Goal: Task Accomplishment & Management: Manage account settings

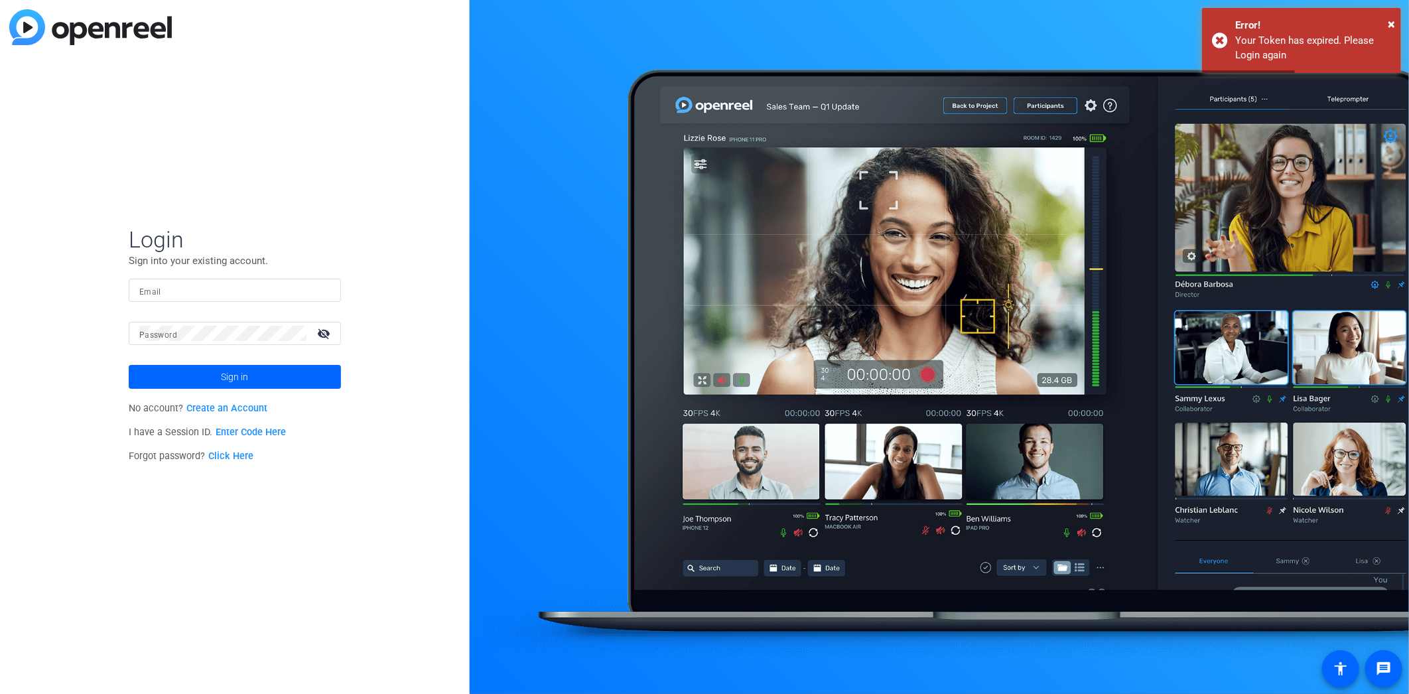
click at [267, 287] on input "Email" at bounding box center [234, 291] width 191 height 16
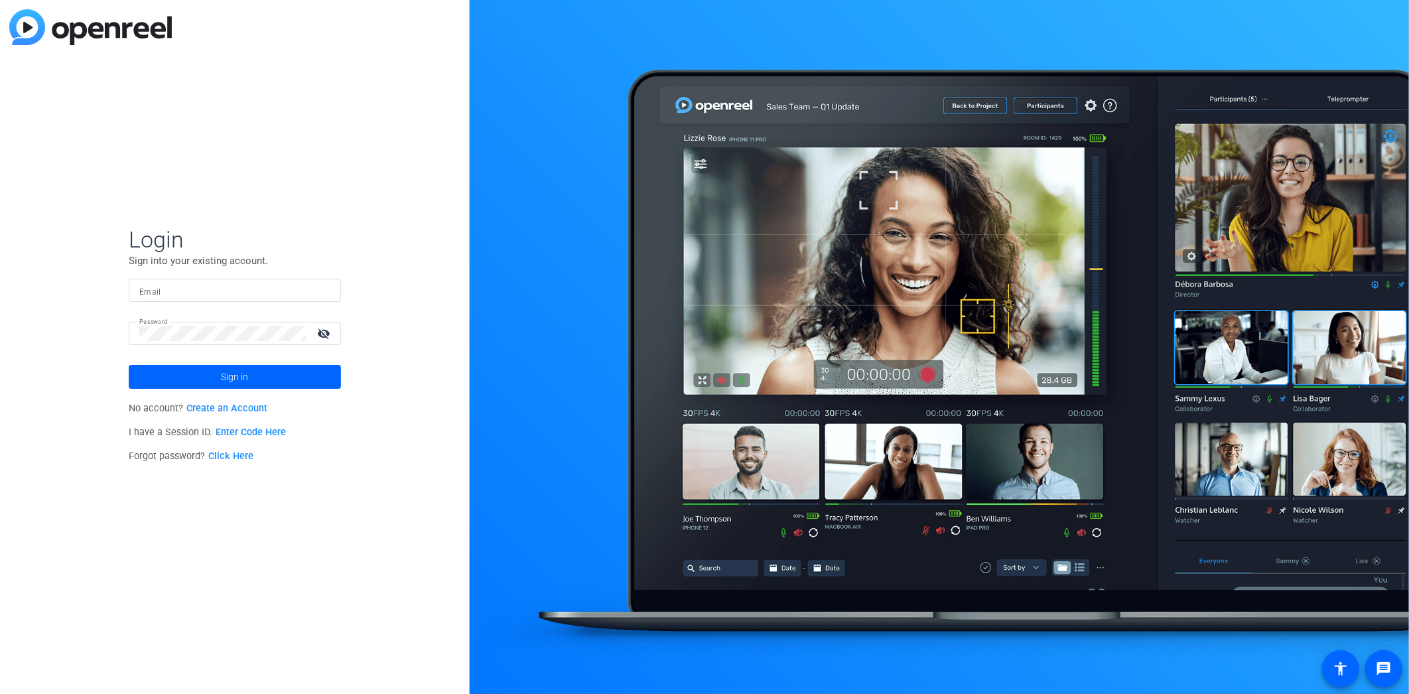
click at [255, 277] on form "Login Sign into your existing account. Email Password visibility_off Sign in" at bounding box center [235, 307] width 212 height 163
click at [255, 283] on input "Email" at bounding box center [234, 291] width 191 height 16
type input "[PERSON_NAME][EMAIL_ADDRESS][PERSON_NAME][DOMAIN_NAME]"
click at [129, 365] on button "Sign in" at bounding box center [235, 377] width 212 height 24
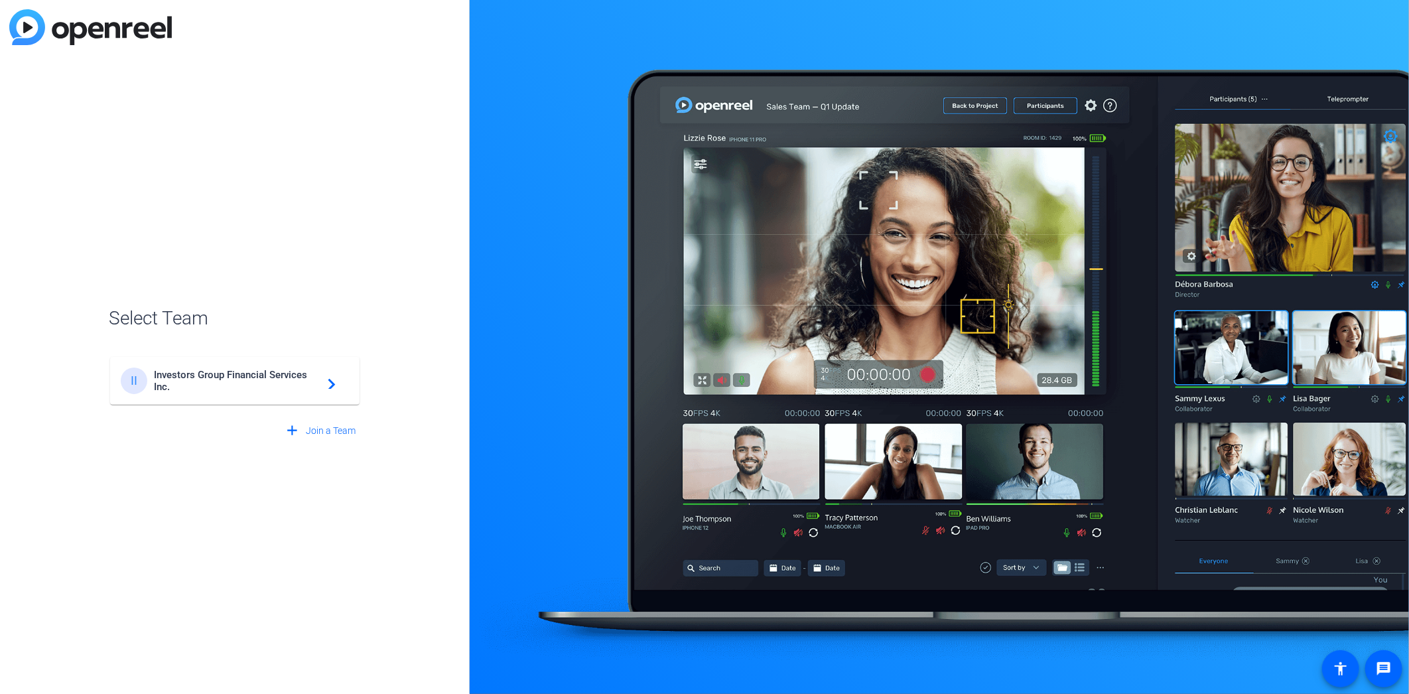
click at [254, 368] on div "II Investors Group Financial Services Inc. navigate_next" at bounding box center [235, 381] width 228 height 27
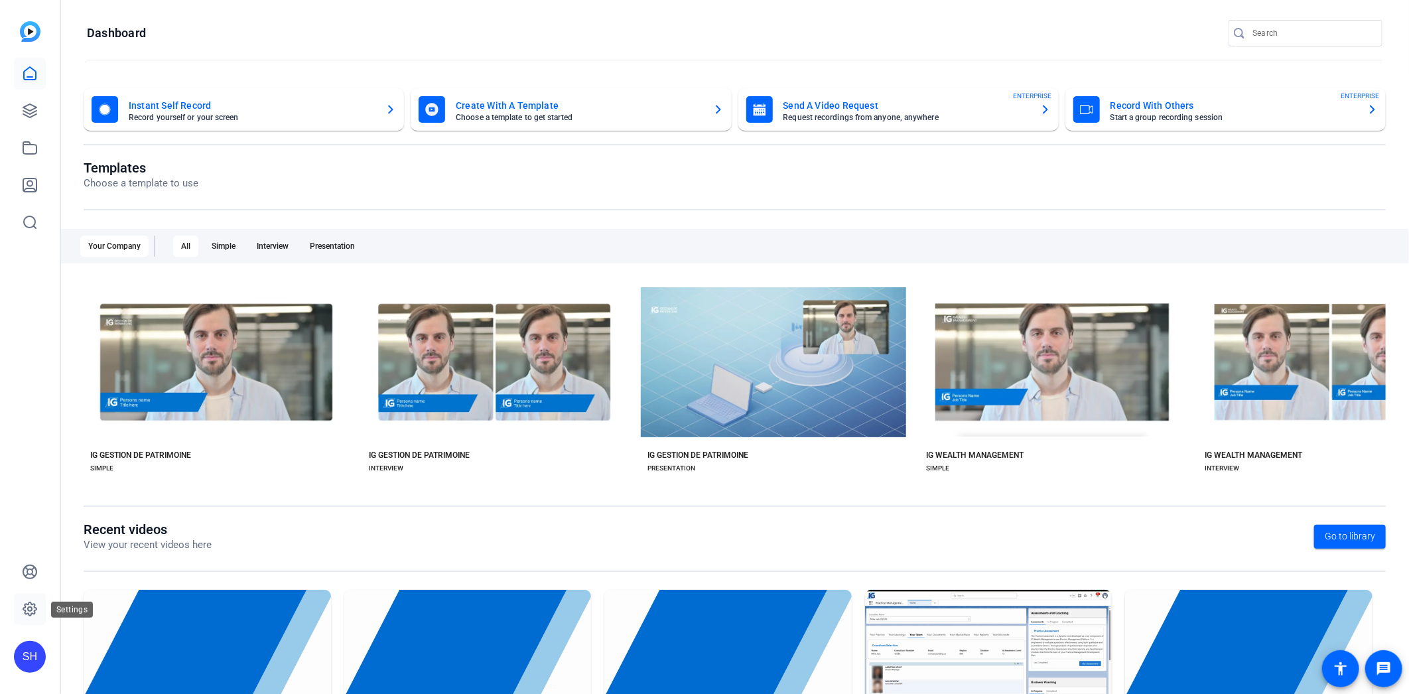
click at [34, 614] on icon at bounding box center [29, 608] width 13 height 13
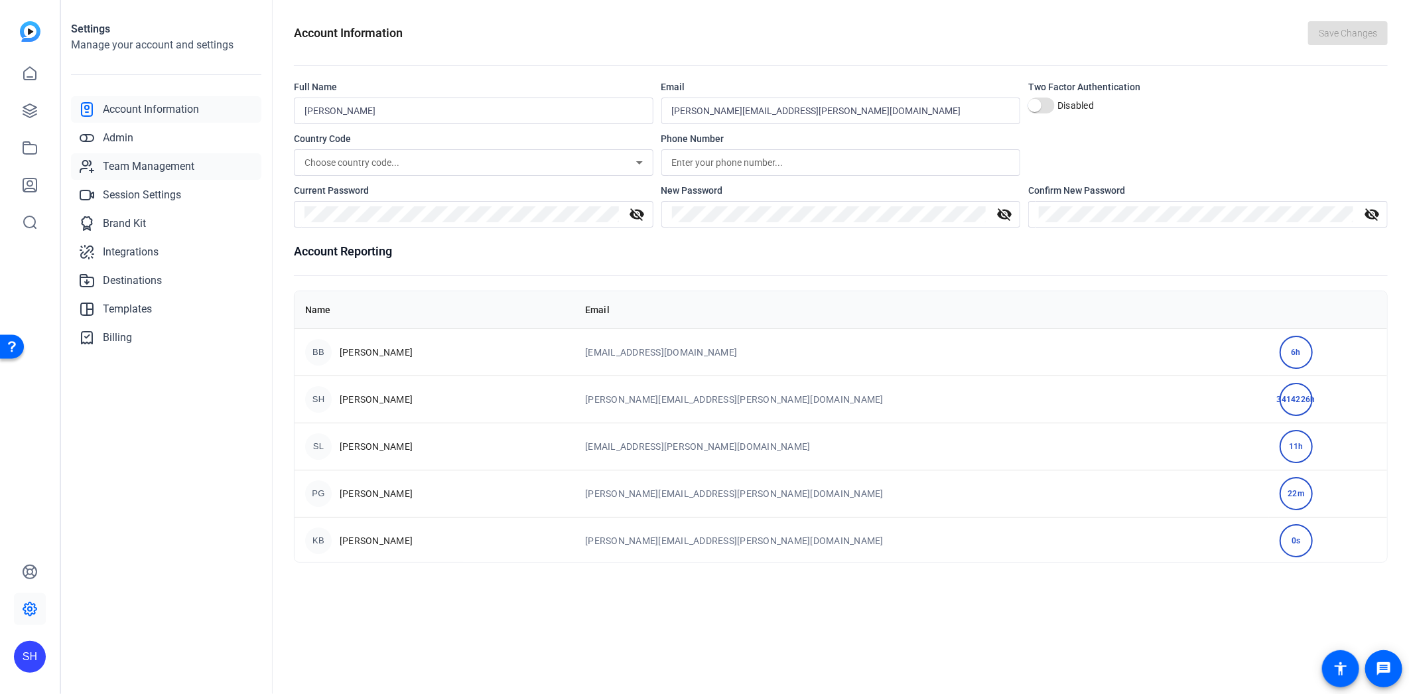
click at [148, 163] on span "Team Management" at bounding box center [149, 167] width 92 height 16
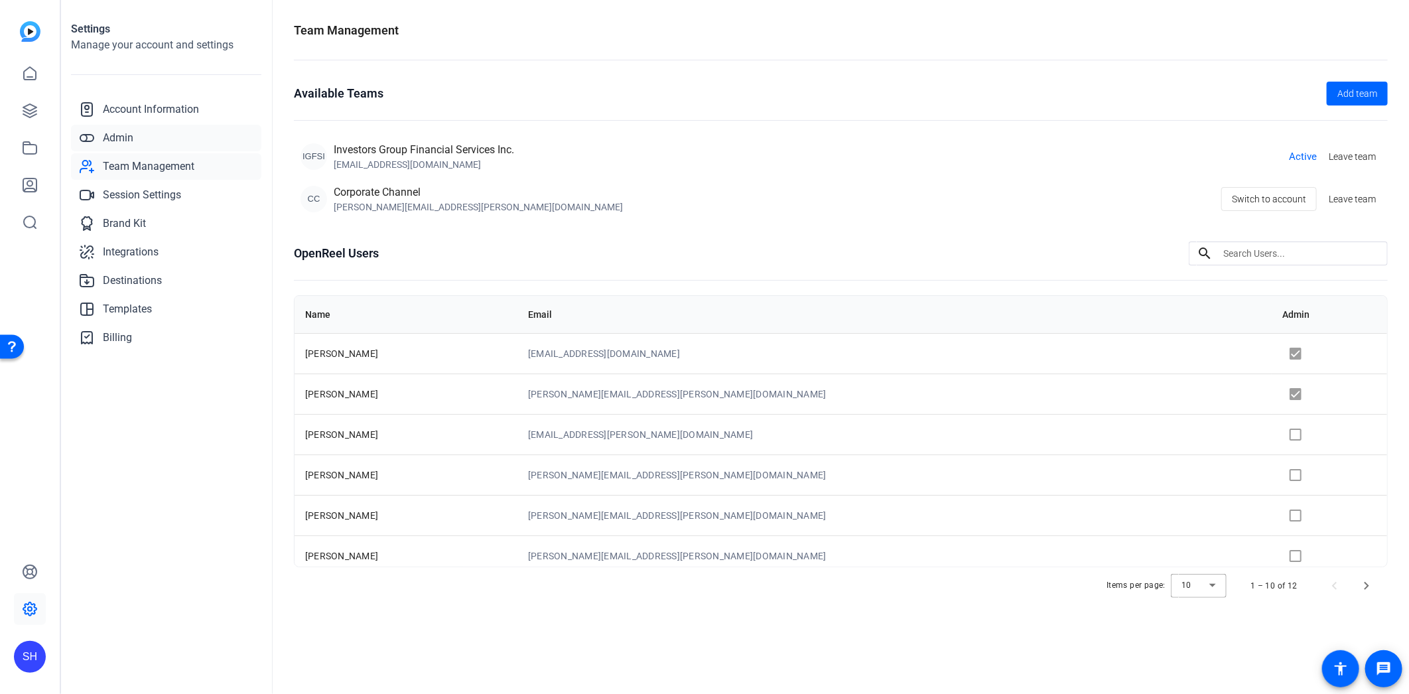
click at [149, 143] on link "Admin" at bounding box center [166, 138] width 190 height 27
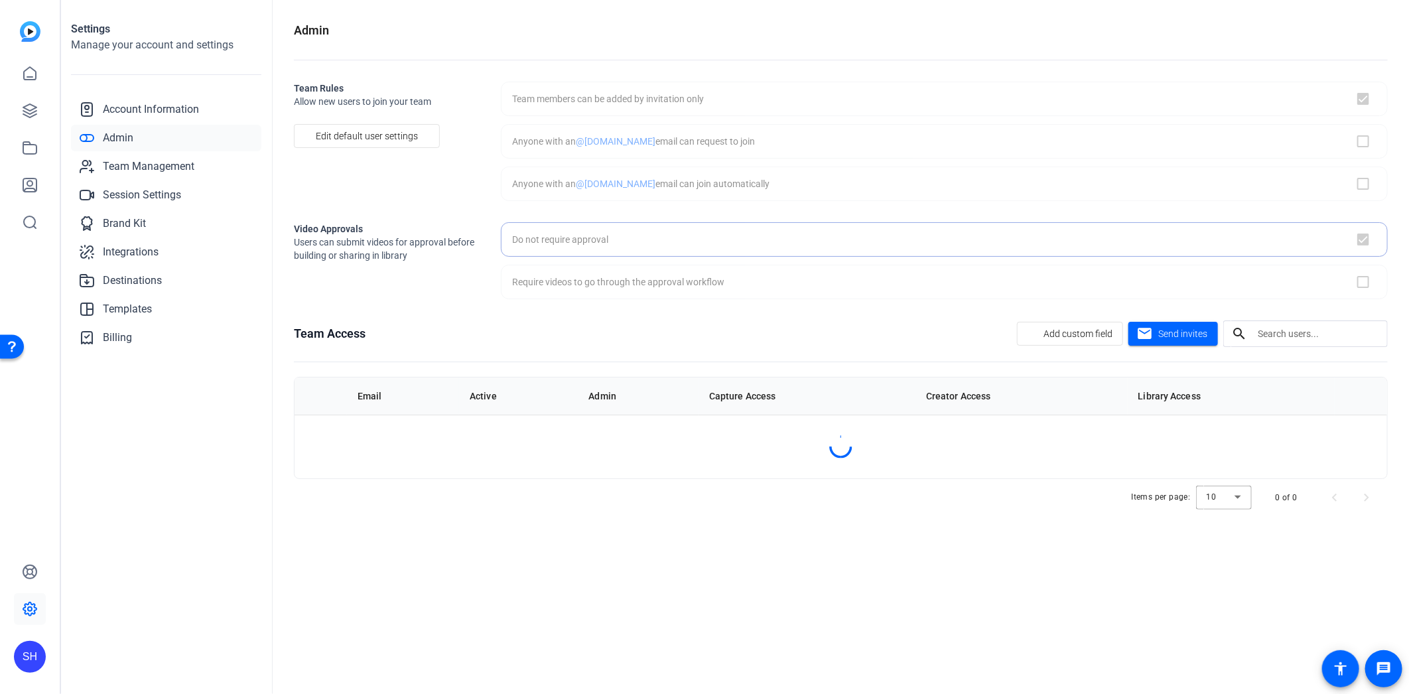
checkbox input "true"
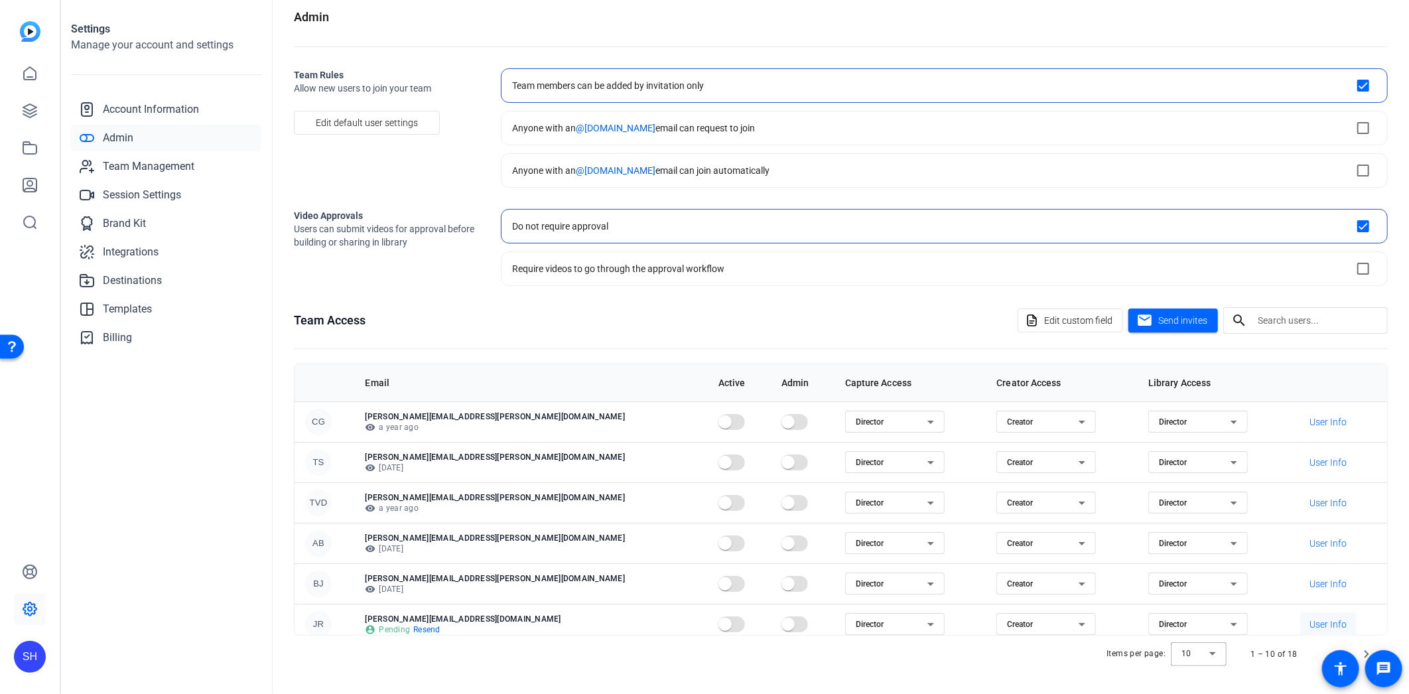
scroll to position [171, 0]
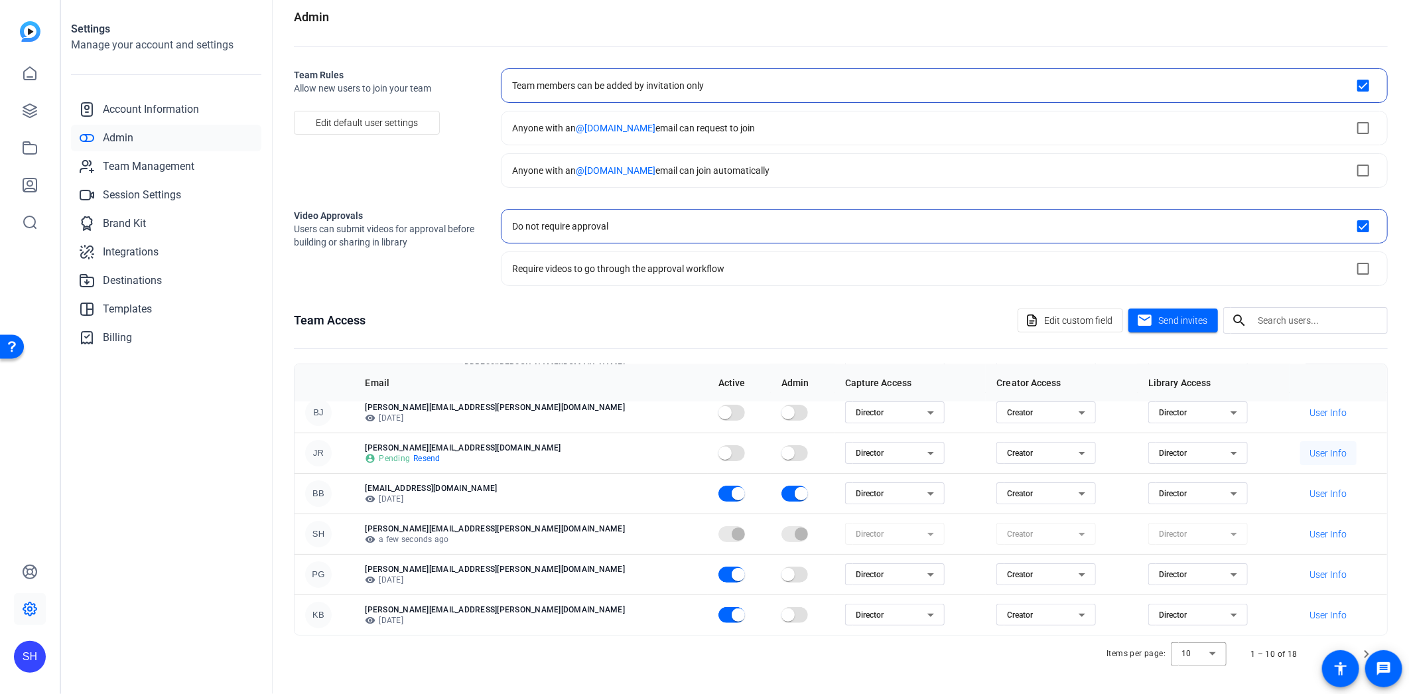
click at [1314, 449] on span "User Info" at bounding box center [1328, 453] width 37 height 13
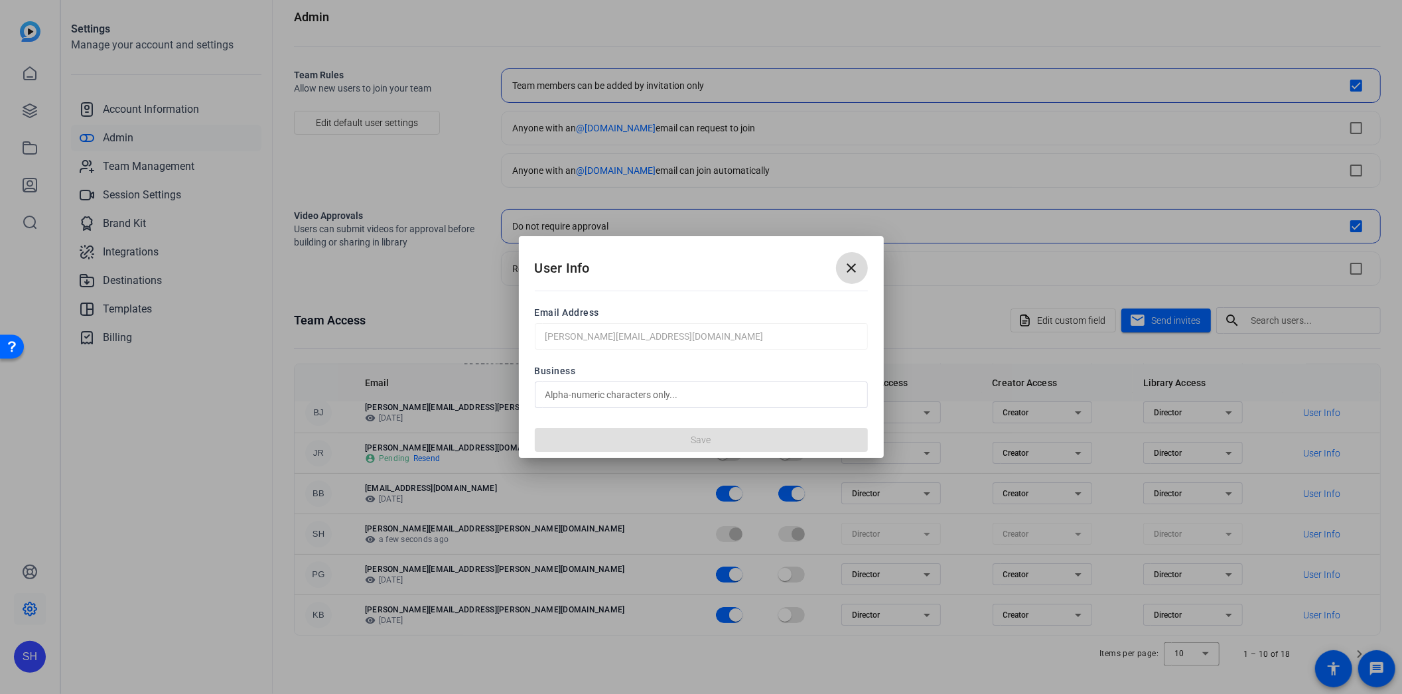
click at [851, 268] on mat-icon "close" at bounding box center [852, 268] width 16 height 16
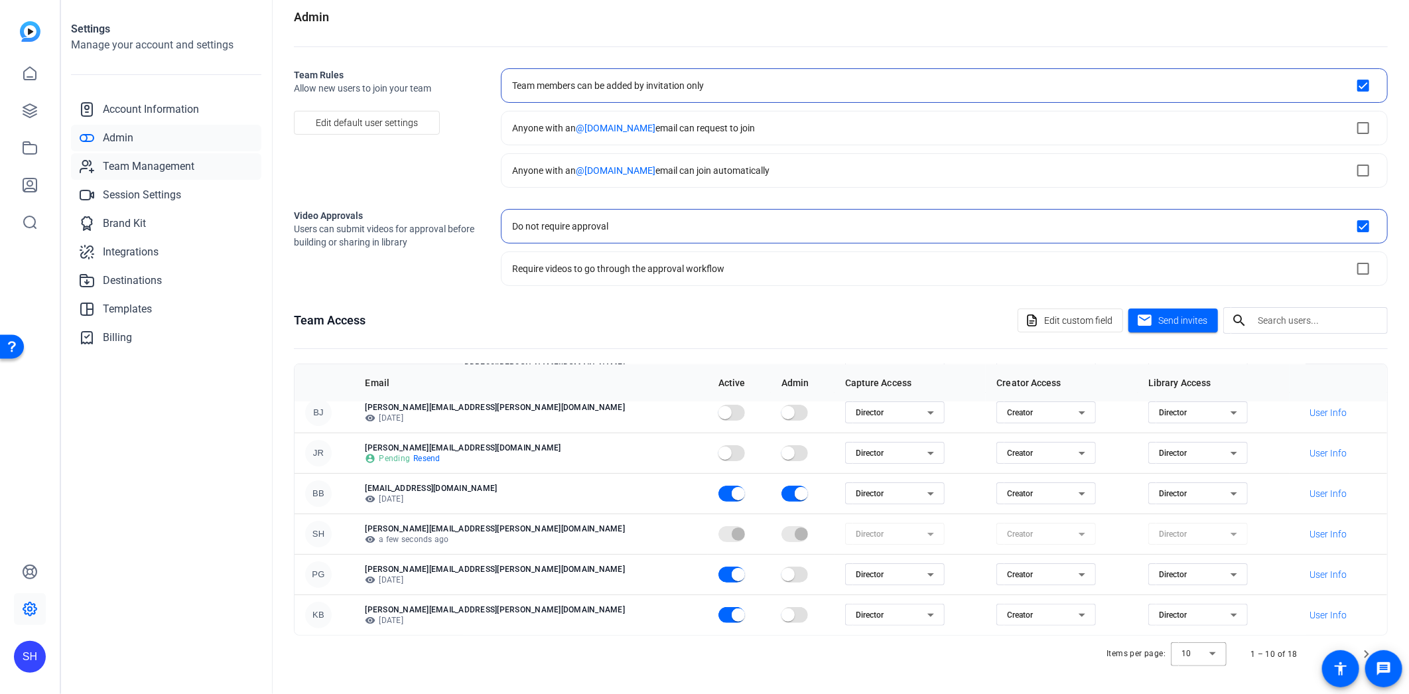
click at [130, 162] on span "Team Management" at bounding box center [149, 167] width 92 height 16
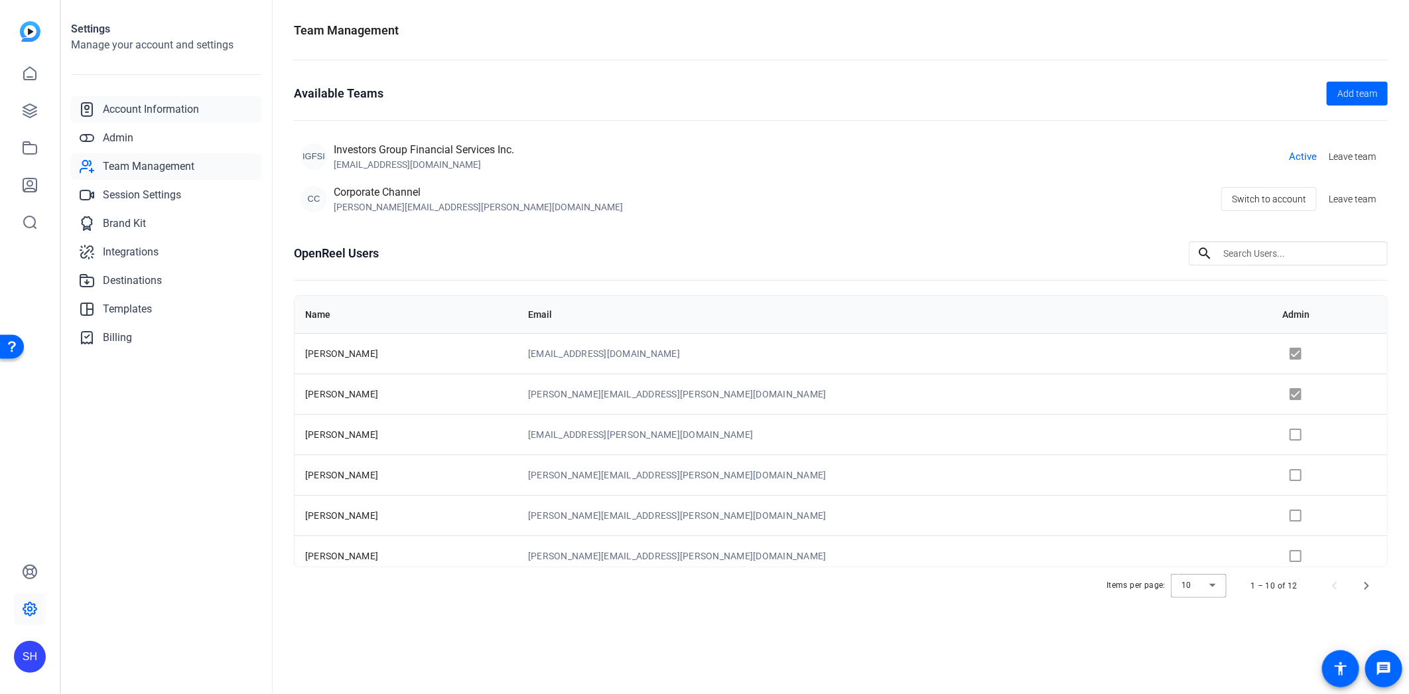
click at [155, 102] on span "Account Information" at bounding box center [151, 110] width 96 height 16
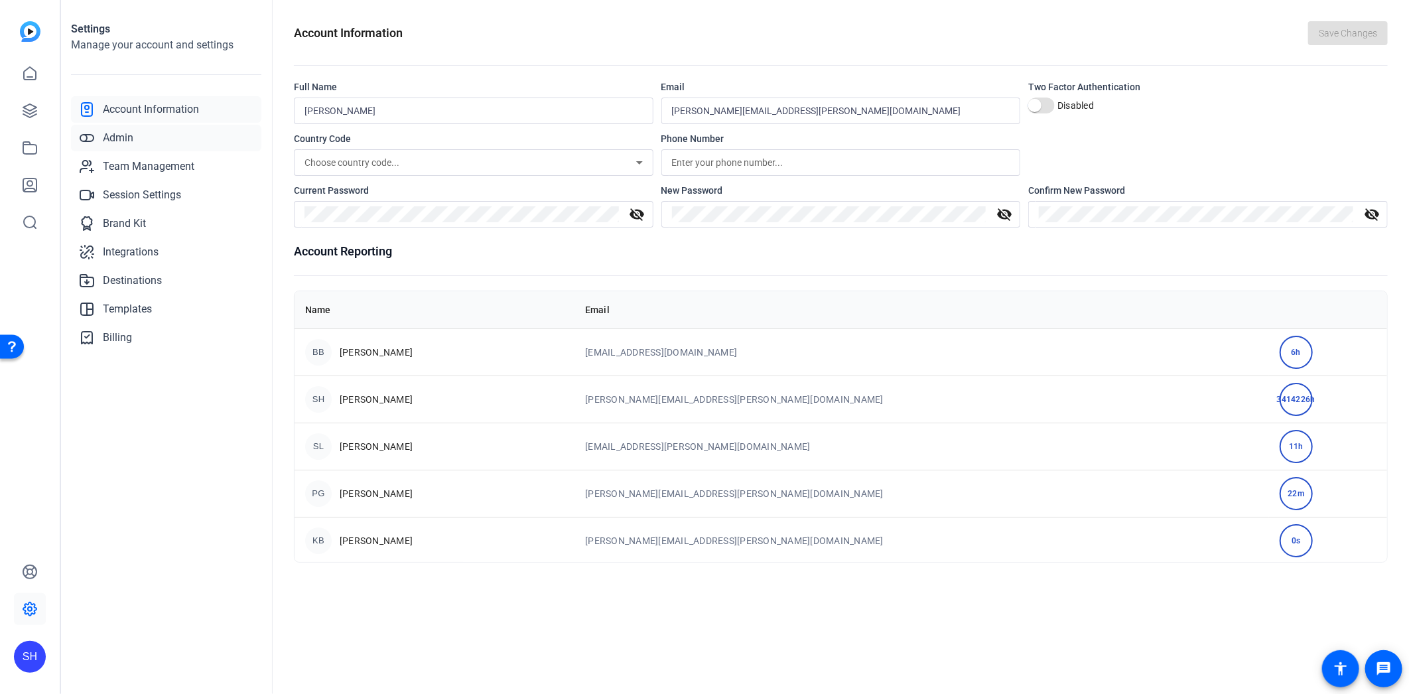
click at [149, 143] on link "Admin" at bounding box center [166, 138] width 190 height 27
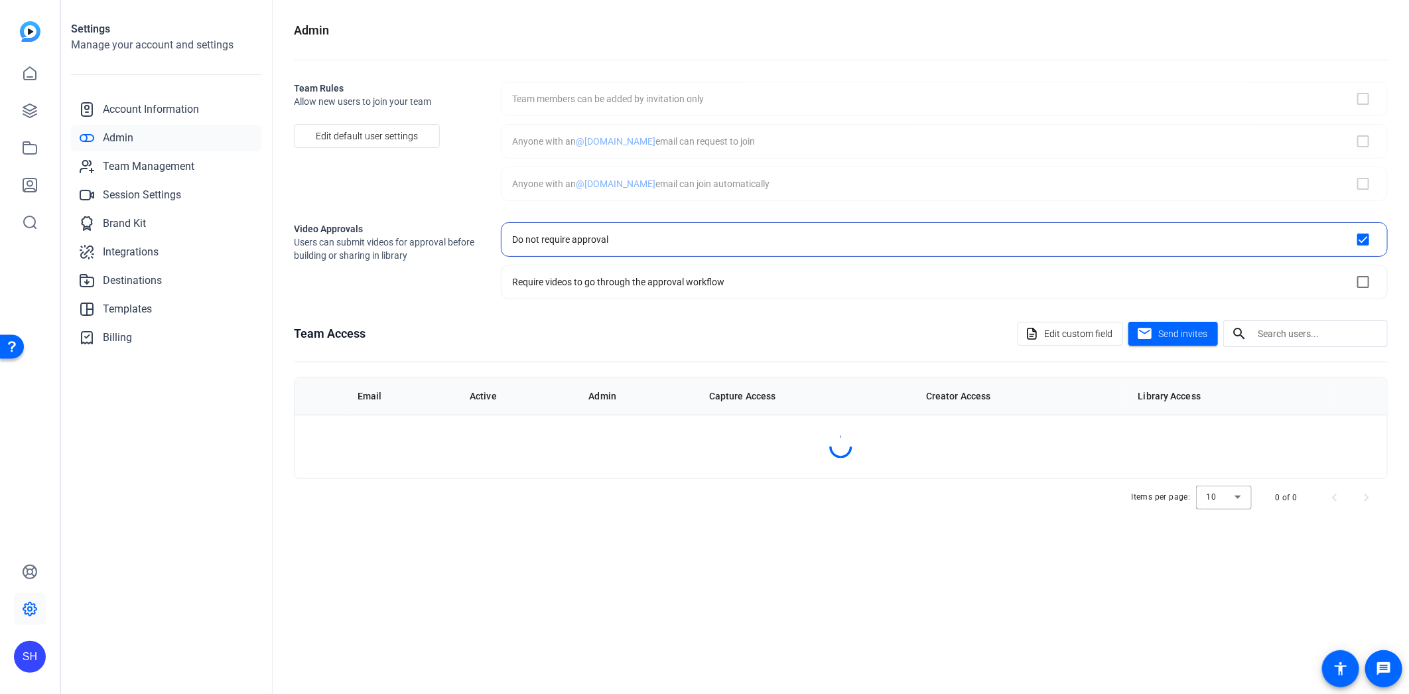
checkbox input "true"
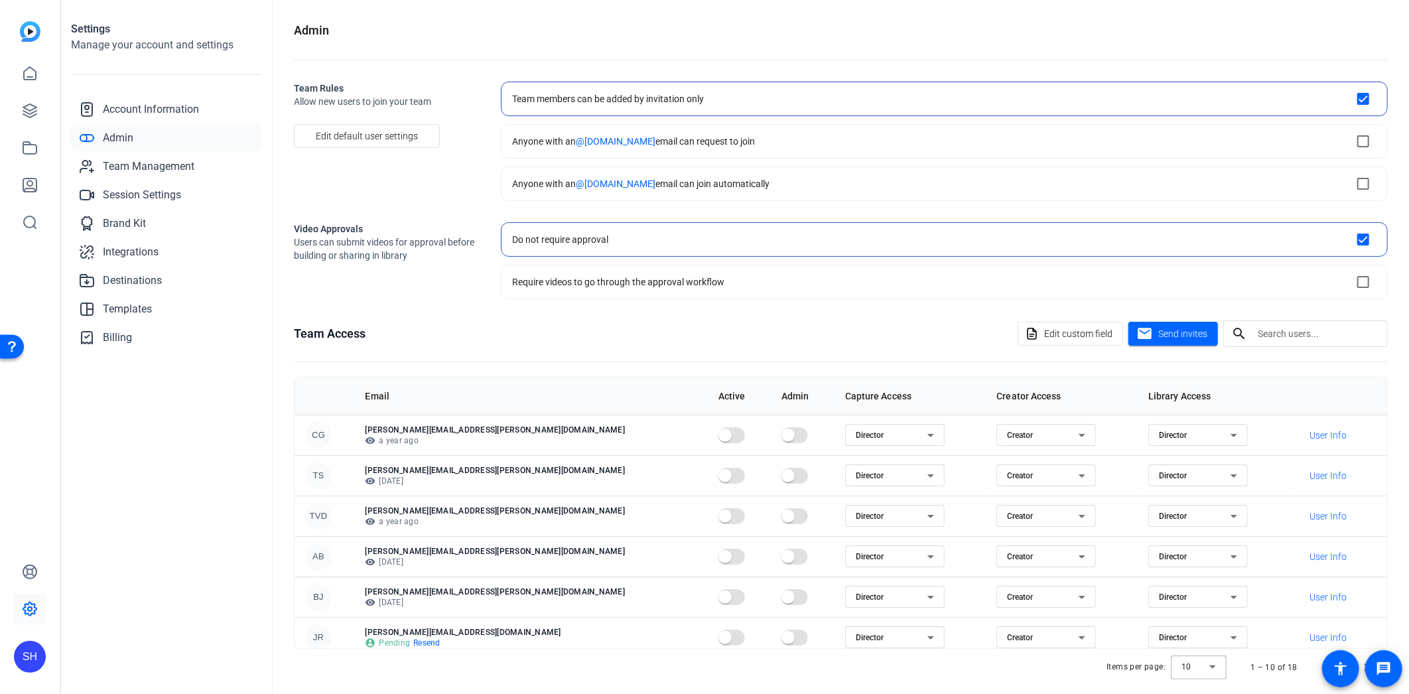
scroll to position [13, 0]
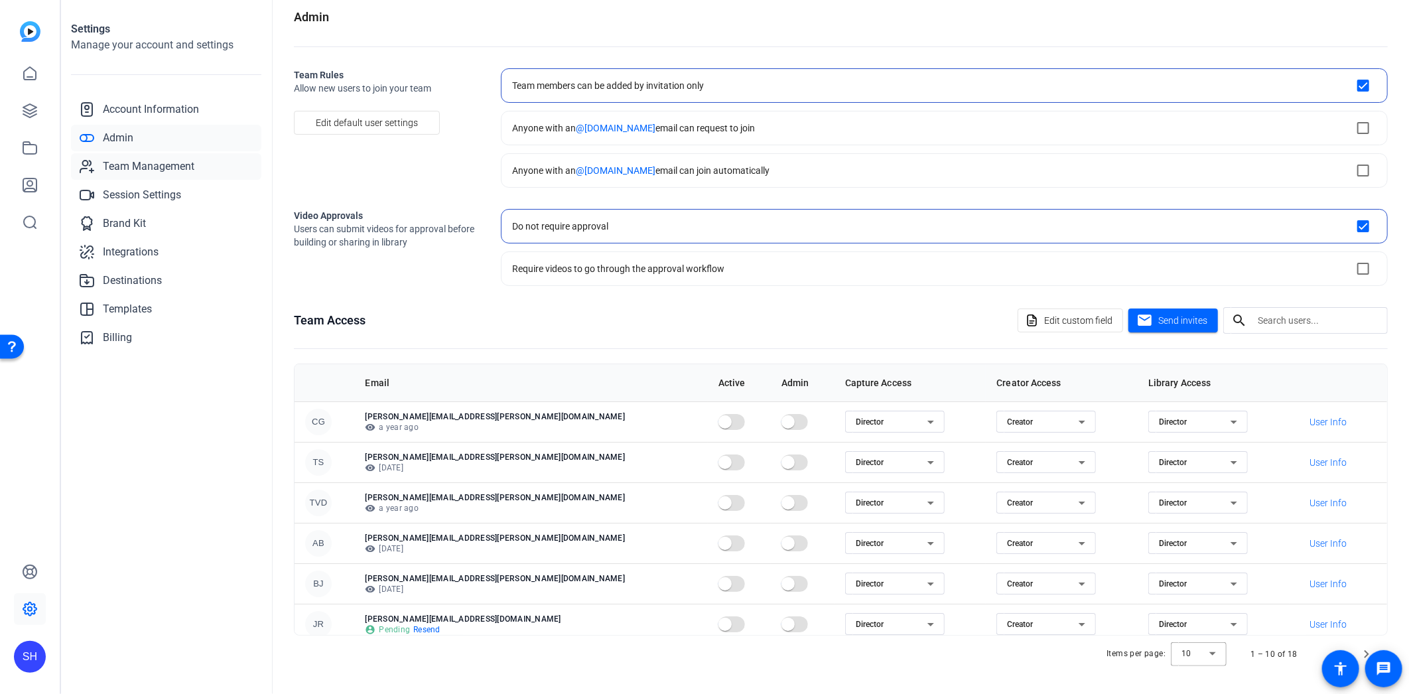
click at [161, 162] on span "Team Management" at bounding box center [149, 167] width 92 height 16
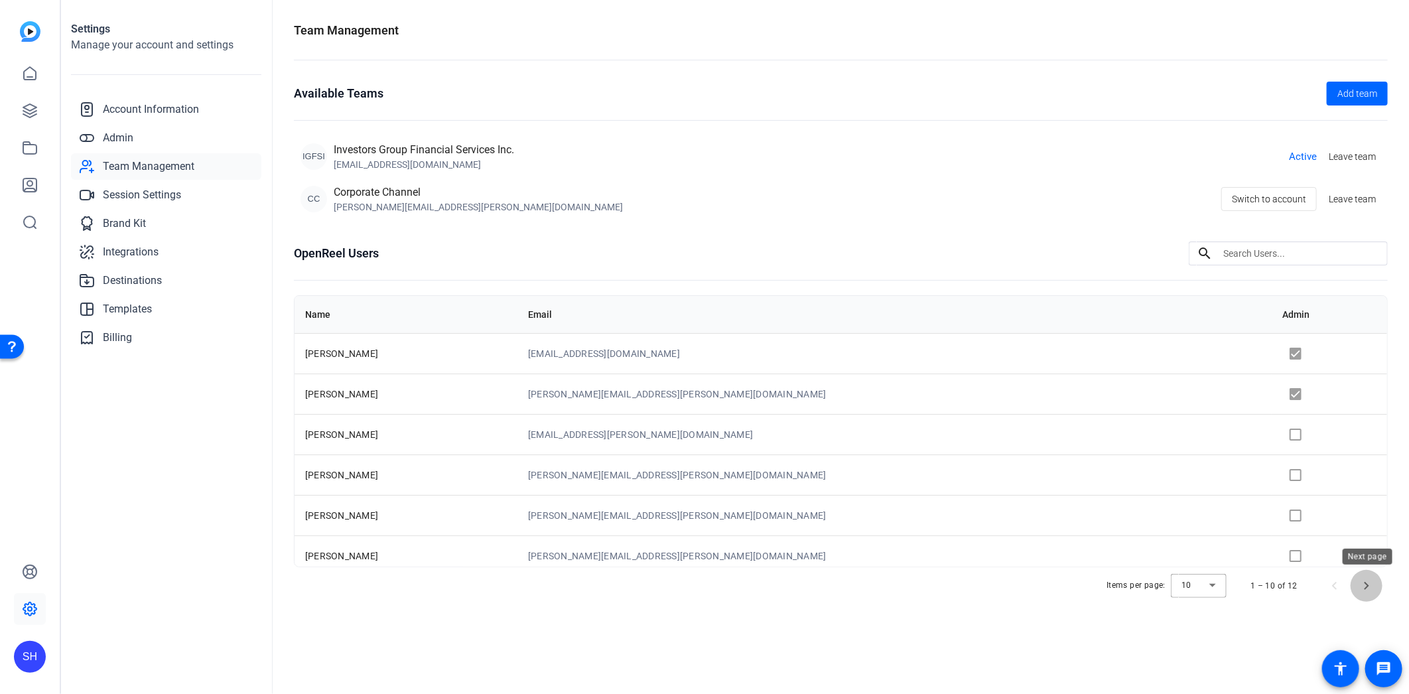
click at [1364, 591] on span "Next page" at bounding box center [1367, 586] width 32 height 32
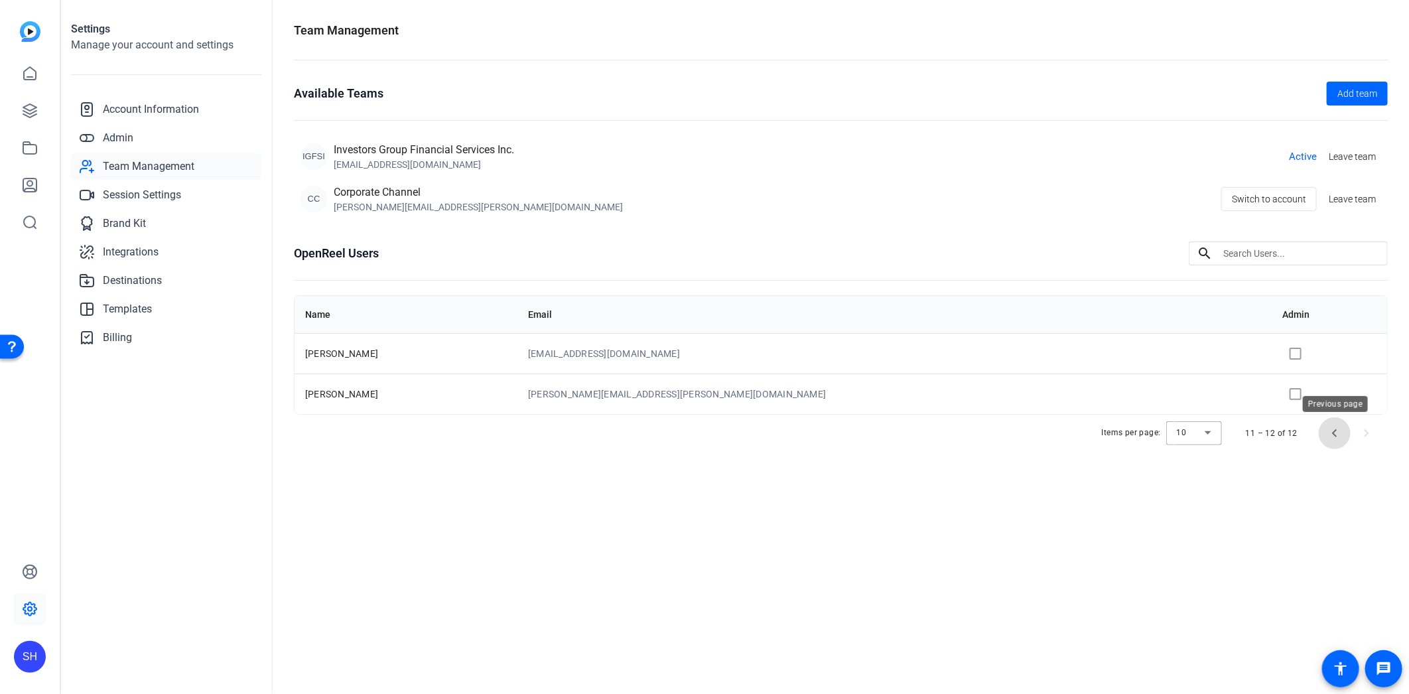
click at [1334, 436] on span "Previous page" at bounding box center [1335, 433] width 32 height 32
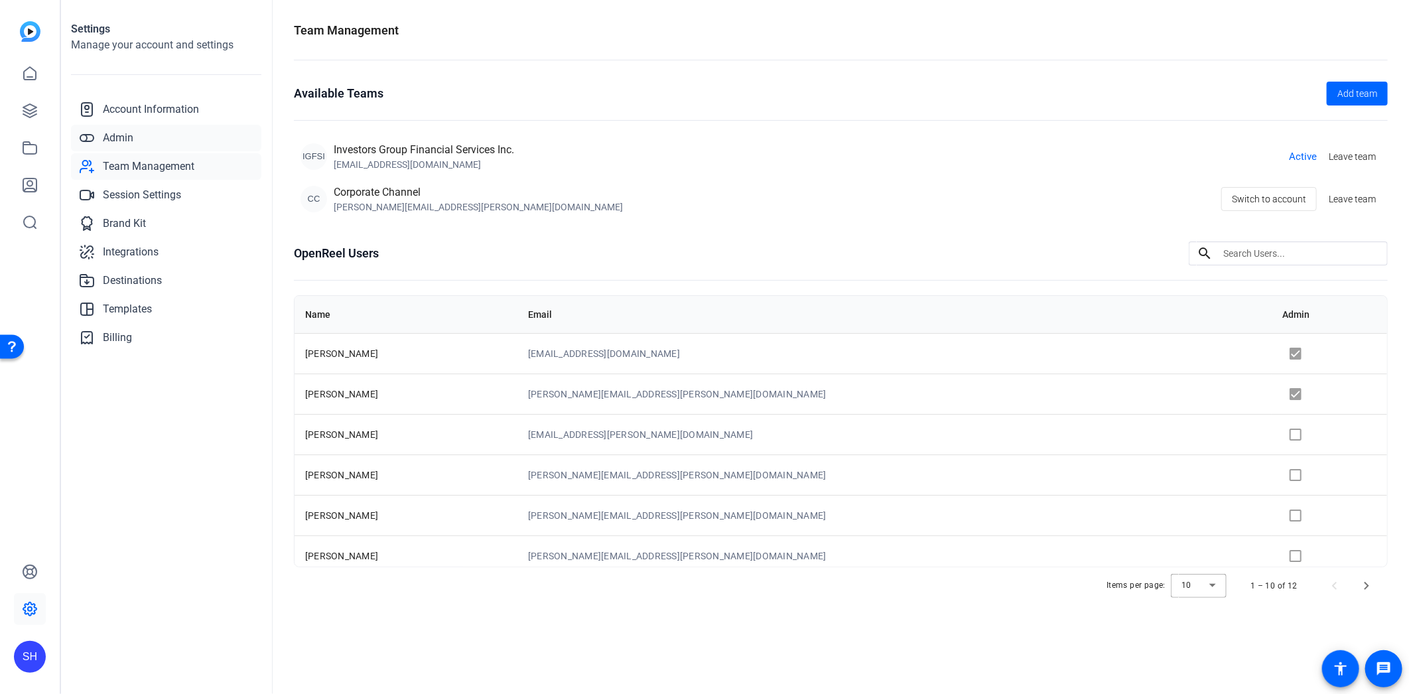
click at [137, 138] on link "Admin" at bounding box center [166, 138] width 190 height 27
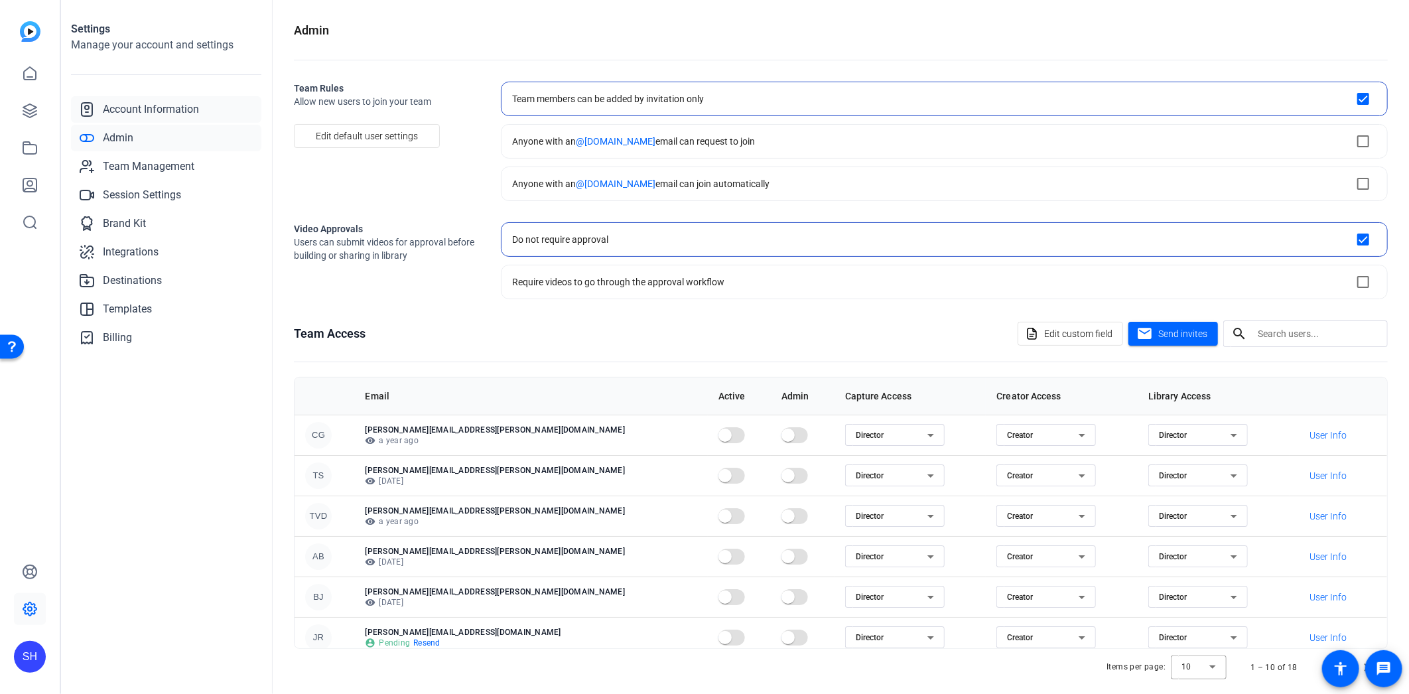
click at [142, 114] on span "Account Information" at bounding box center [151, 110] width 96 height 16
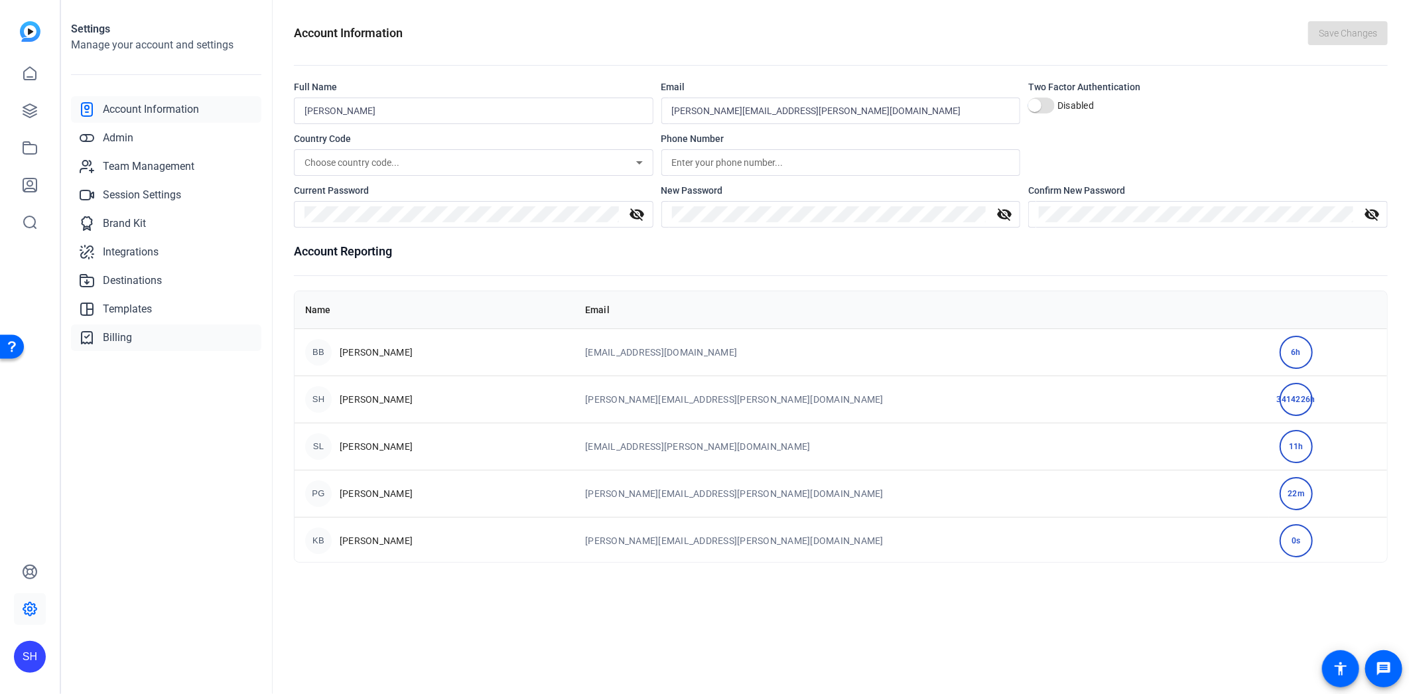
click at [130, 334] on span "Billing" at bounding box center [117, 338] width 29 height 16
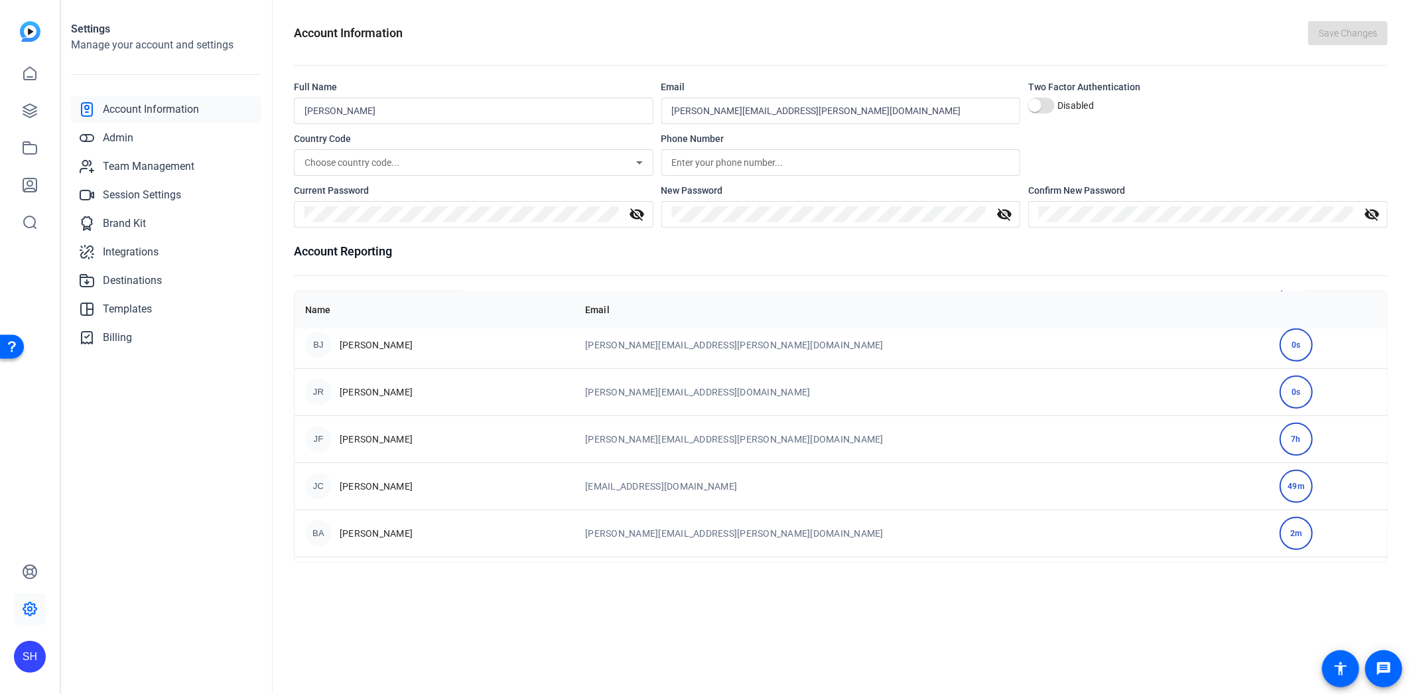
click at [1271, 257] on h1 "Account Reporting" at bounding box center [841, 251] width 1094 height 19
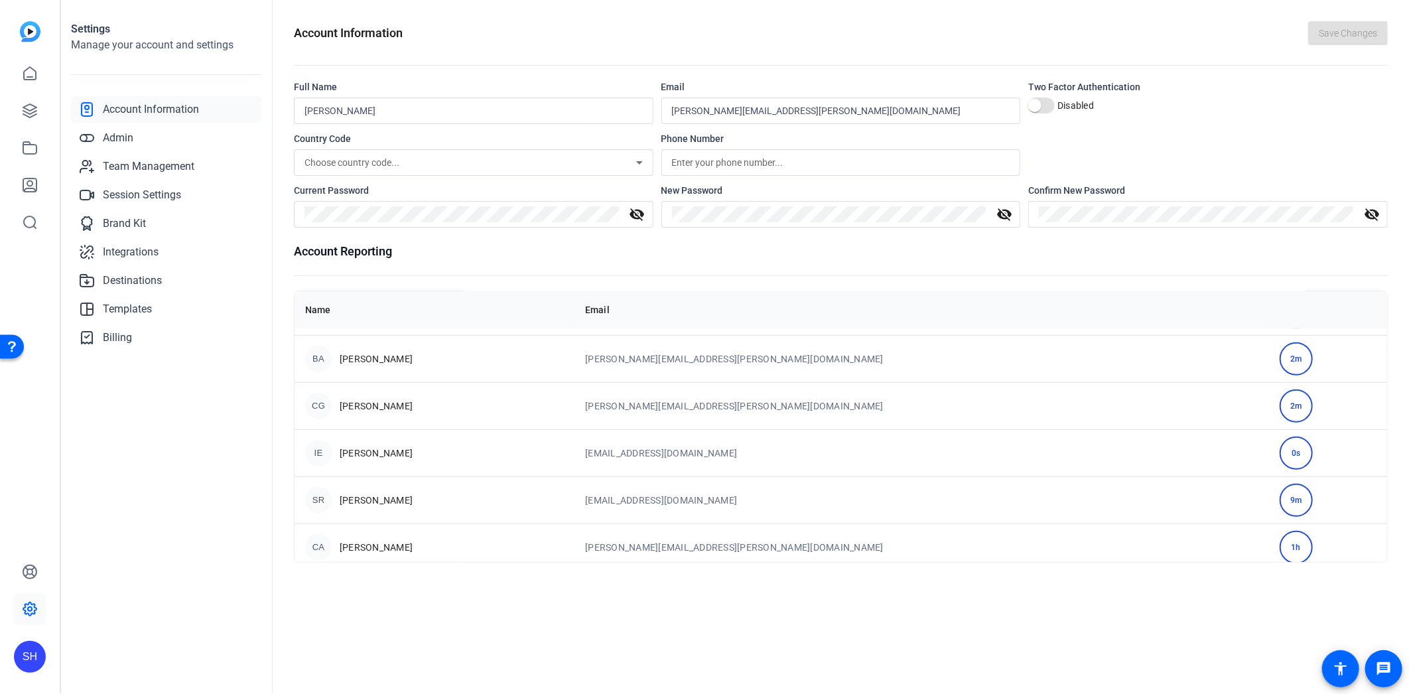
scroll to position [615, 0]
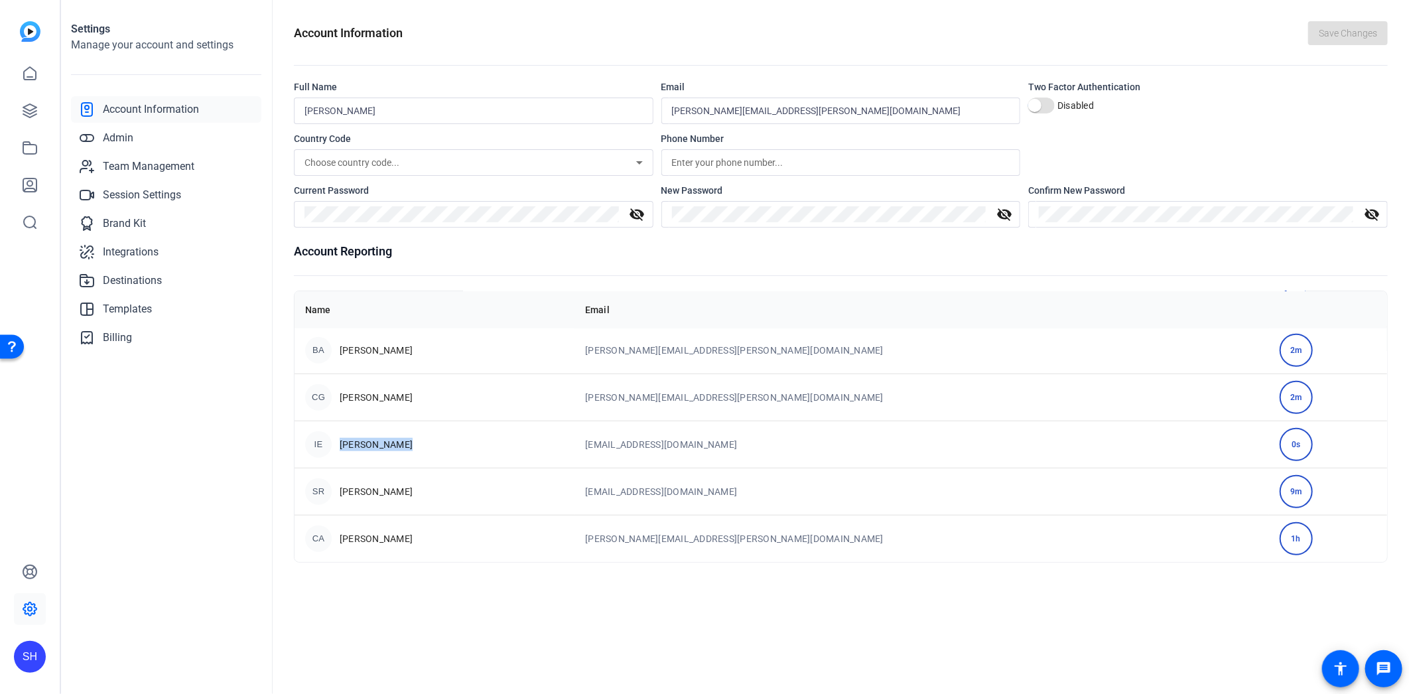
drag, startPoint x: 415, startPoint y: 452, endPoint x: 336, endPoint y: 445, distance: 79.2
click at [336, 445] on div "IE Ilinca Enache" at bounding box center [434, 444] width 259 height 27
copy span "[PERSON_NAME]"
click at [555, 436] on div "IE Ilinca Enache" at bounding box center [434, 444] width 259 height 27
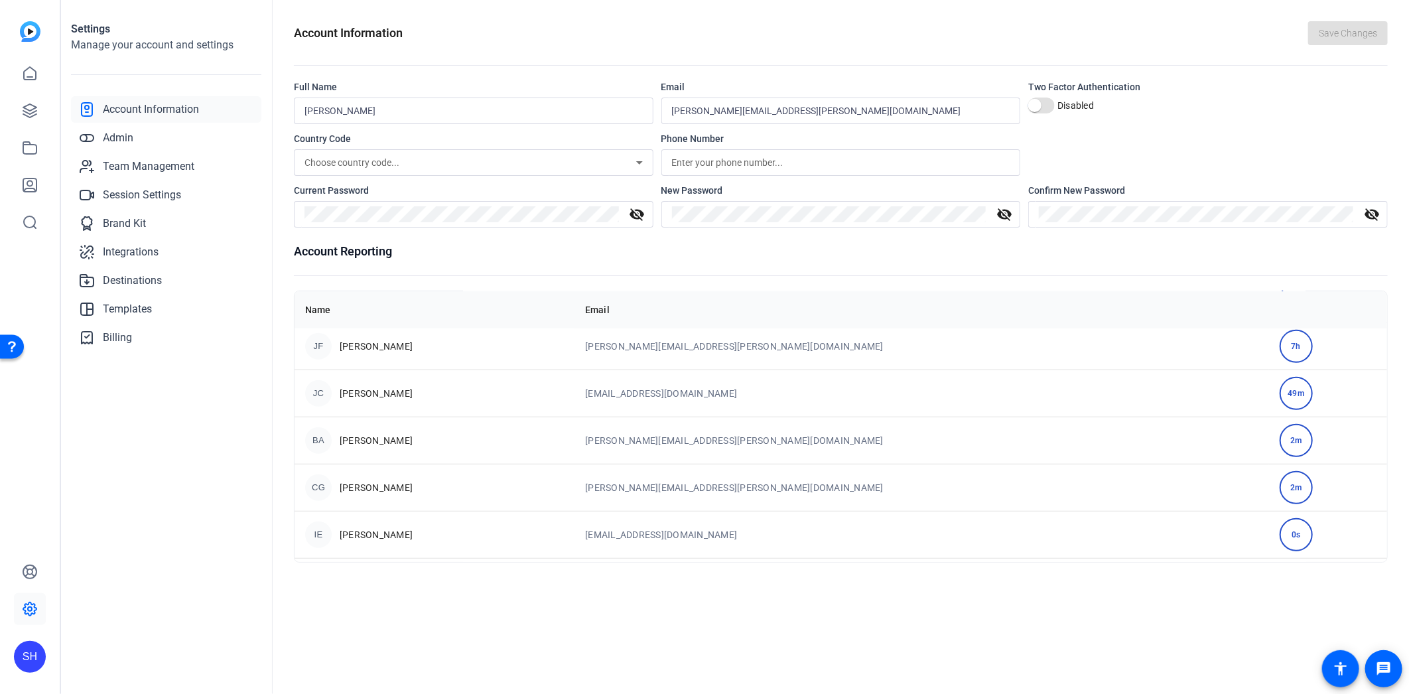
scroll to position [468, 0]
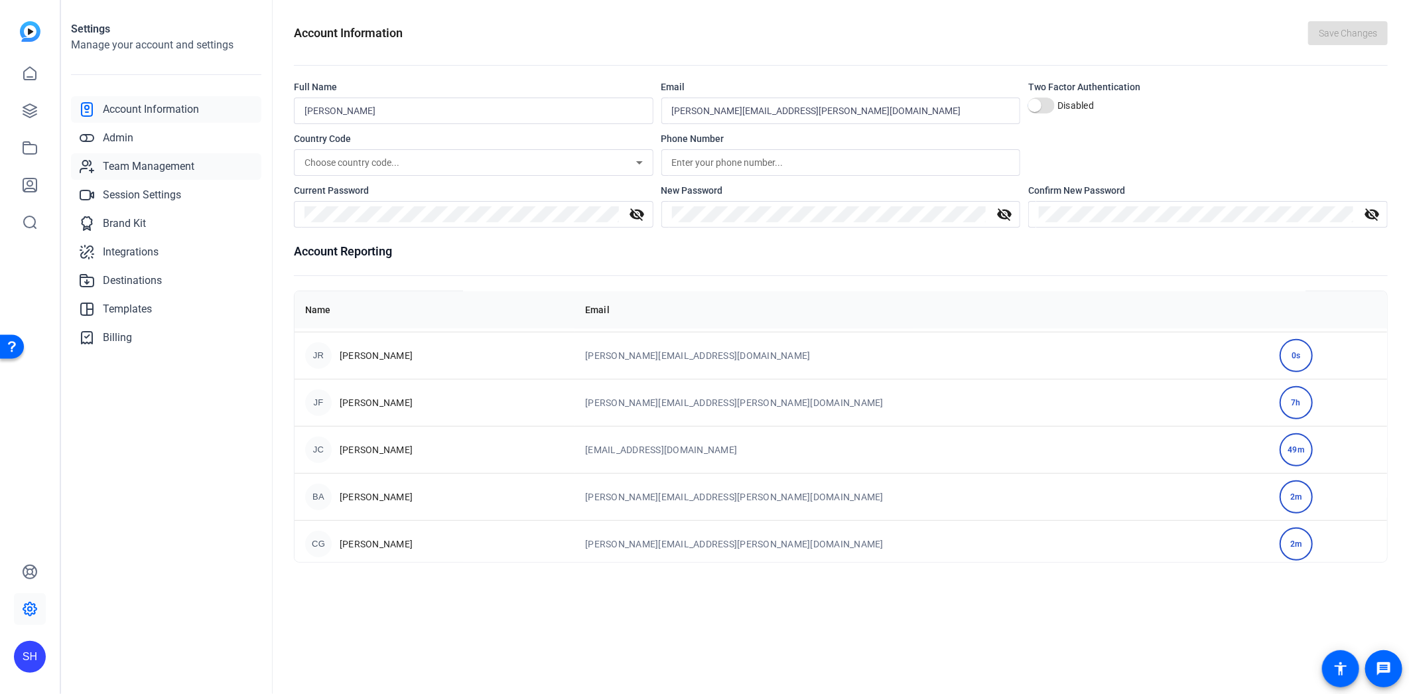
click at [147, 161] on span "Team Management" at bounding box center [149, 167] width 92 height 16
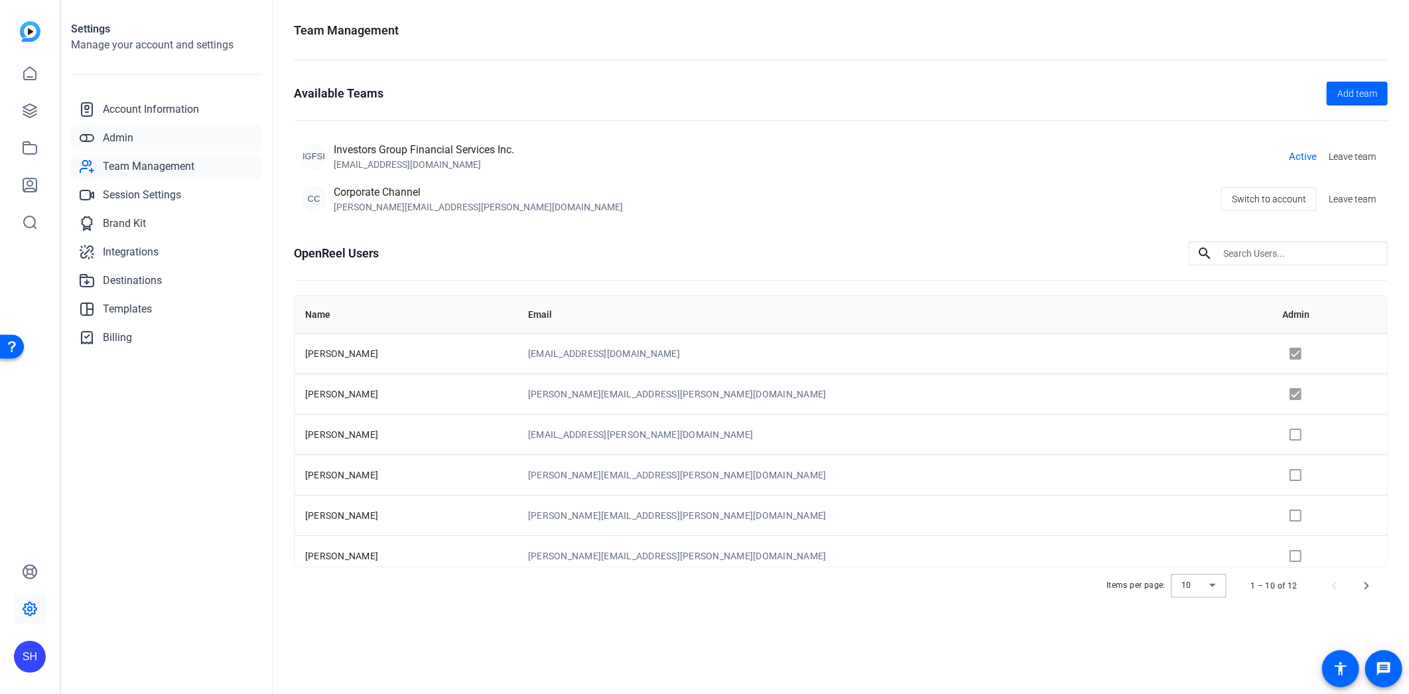
click at [123, 135] on span "Admin" at bounding box center [118, 138] width 31 height 16
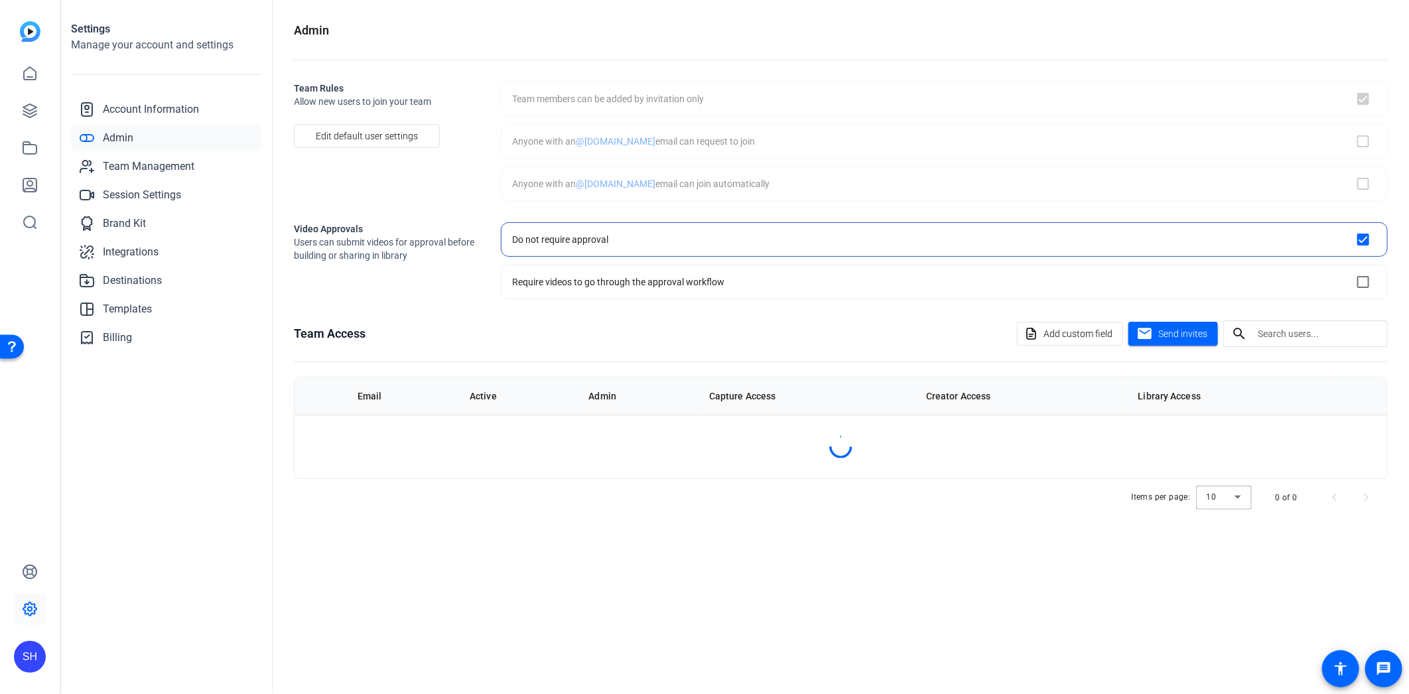
checkbox input "true"
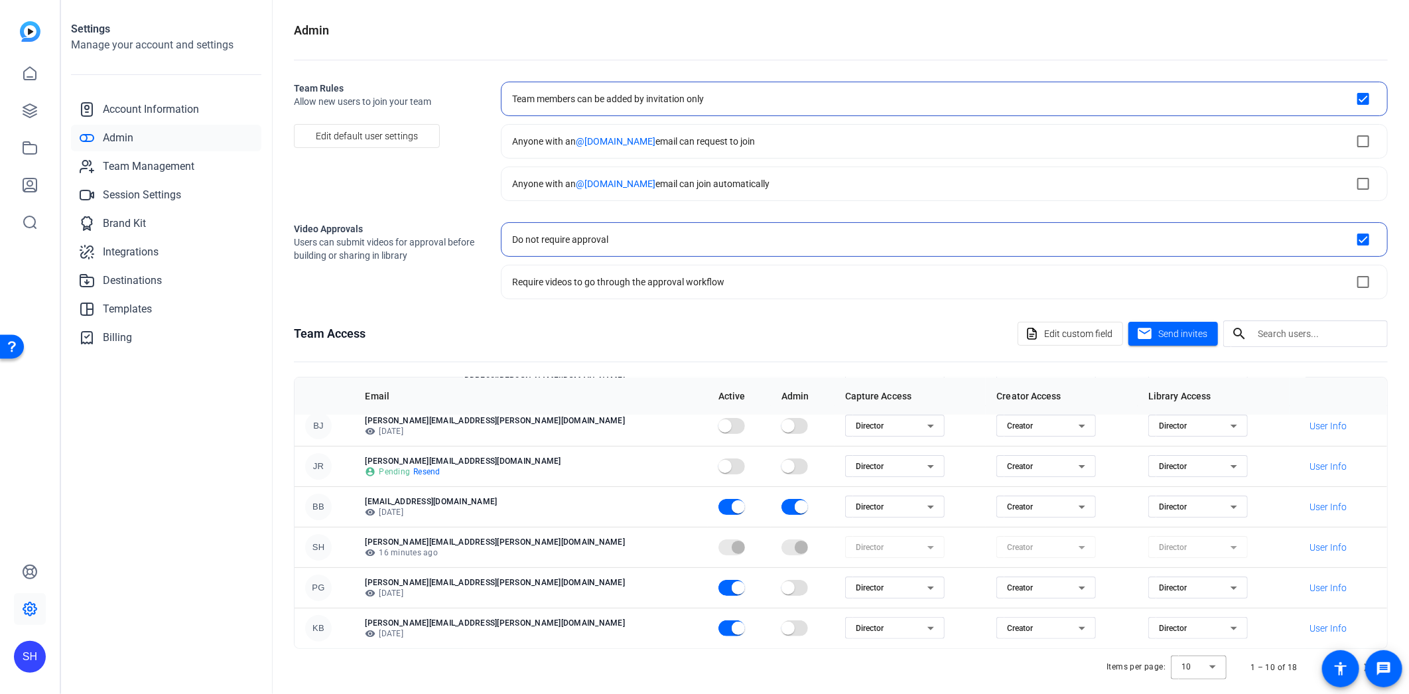
scroll to position [13, 0]
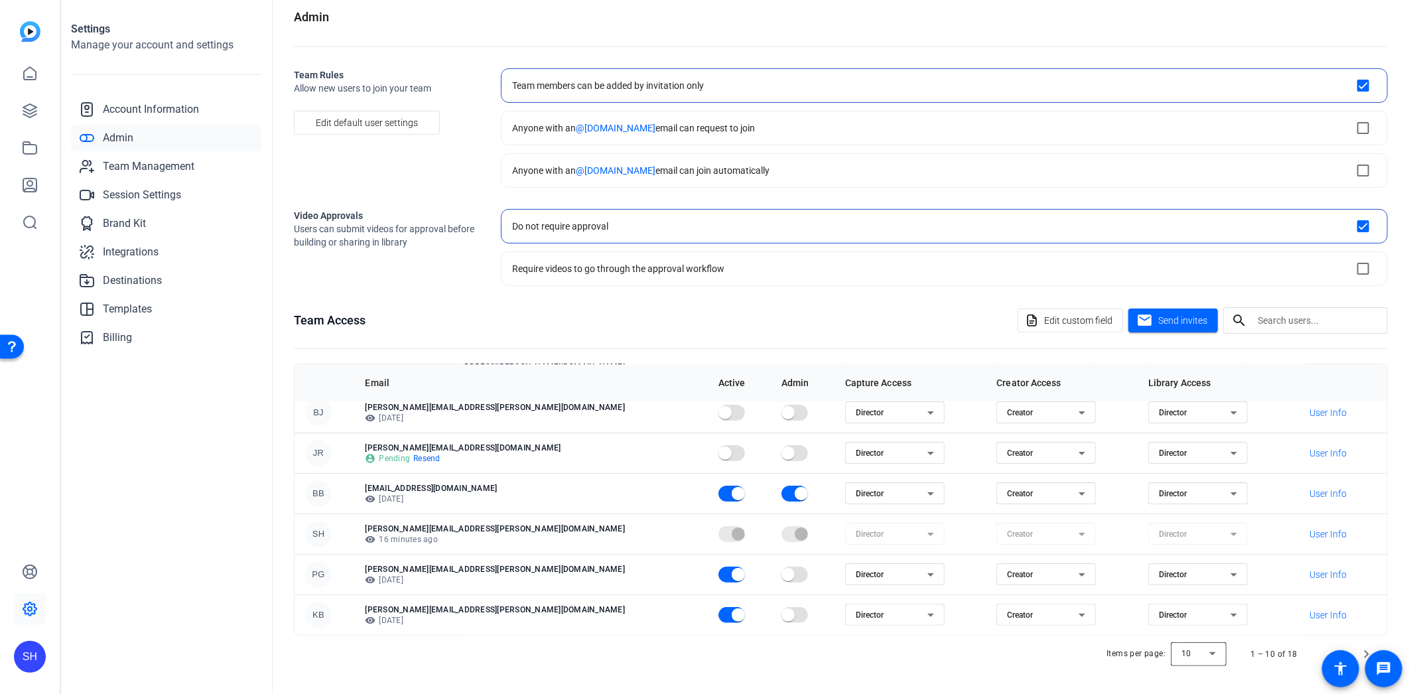
click at [1216, 652] on div at bounding box center [1199, 654] width 56 height 32
click at [1362, 652] on div at bounding box center [704, 347] width 1409 height 694
click at [1361, 652] on span "Next page" at bounding box center [1367, 654] width 32 height 32
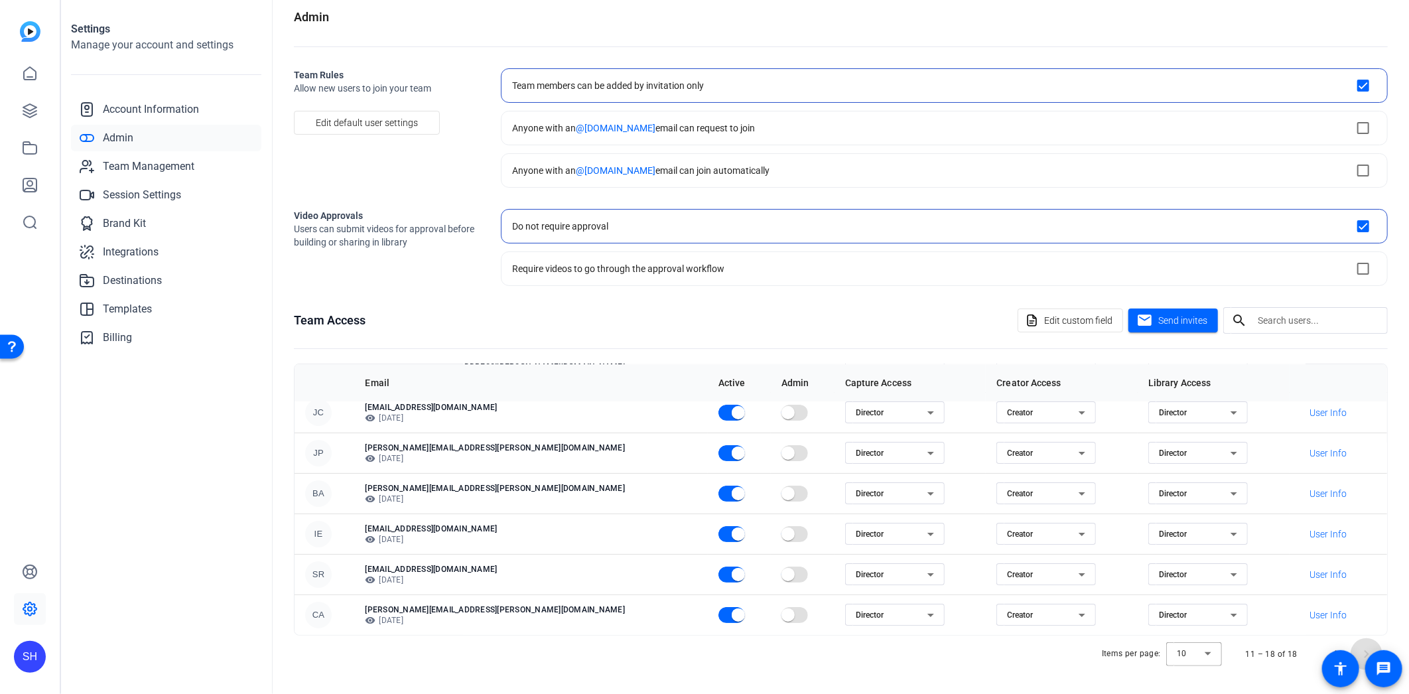
scroll to position [0, 0]
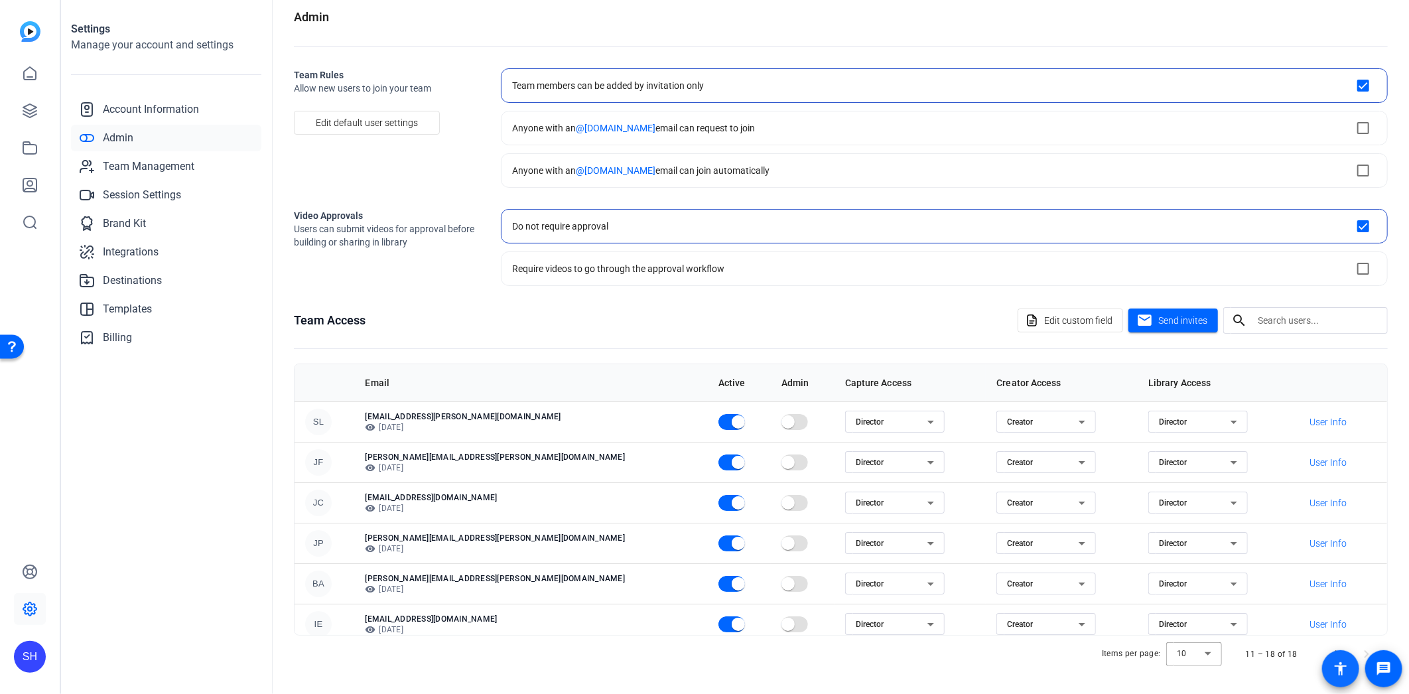
click at [1325, 651] on span at bounding box center [1340, 668] width 37 height 37
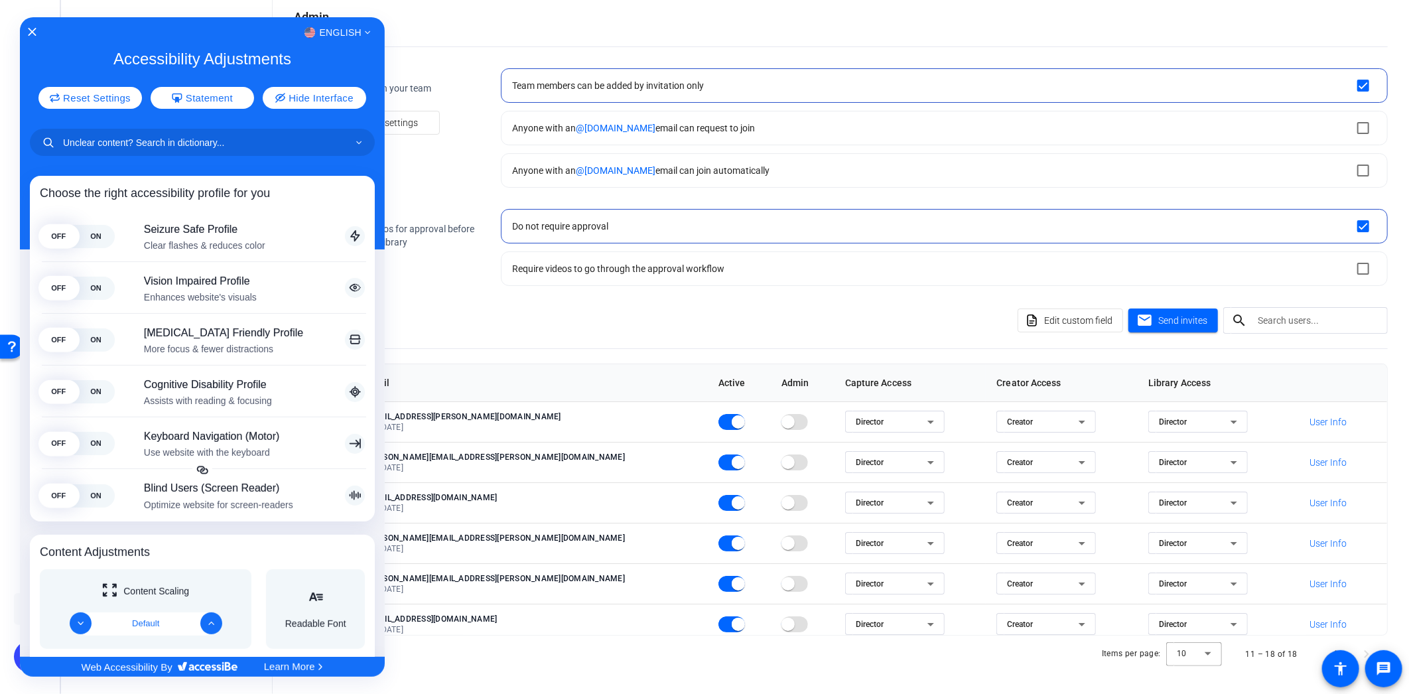
click at [1321, 648] on div at bounding box center [704, 347] width 1409 height 694
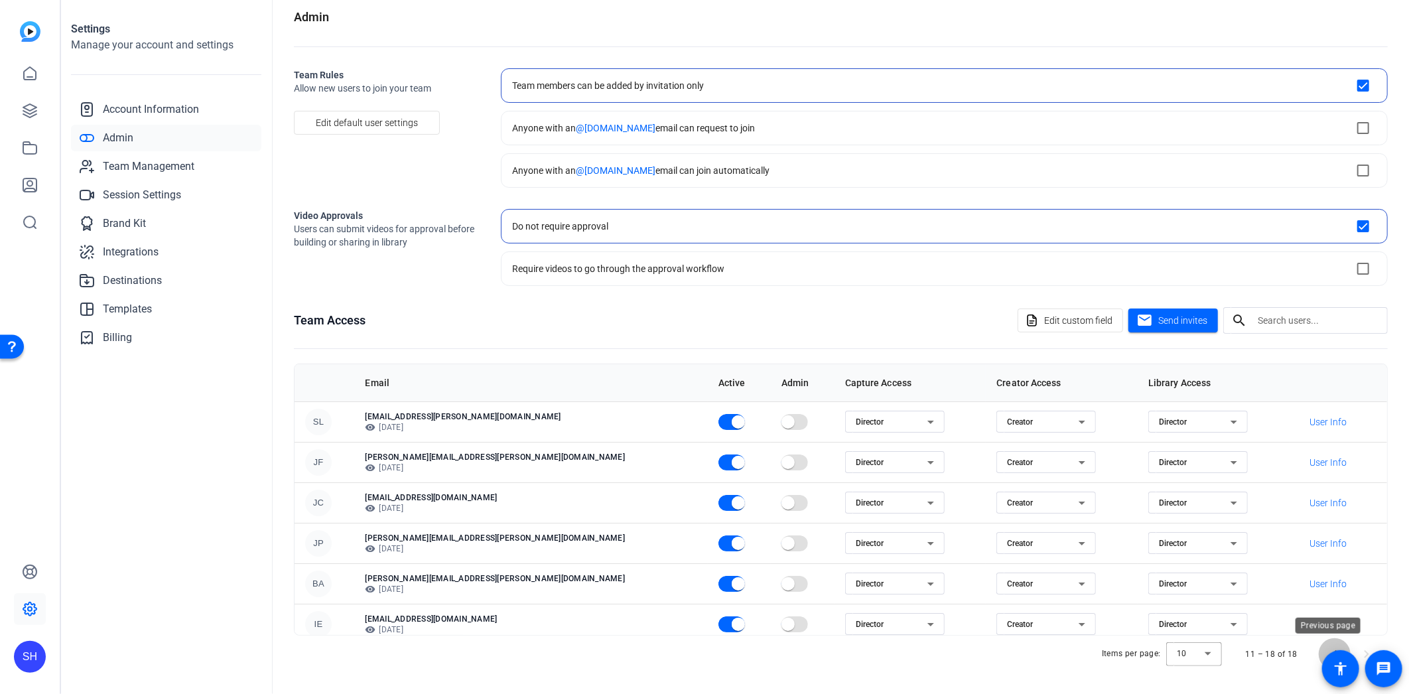
click at [1319, 647] on span "Previous page" at bounding box center [1335, 654] width 32 height 32
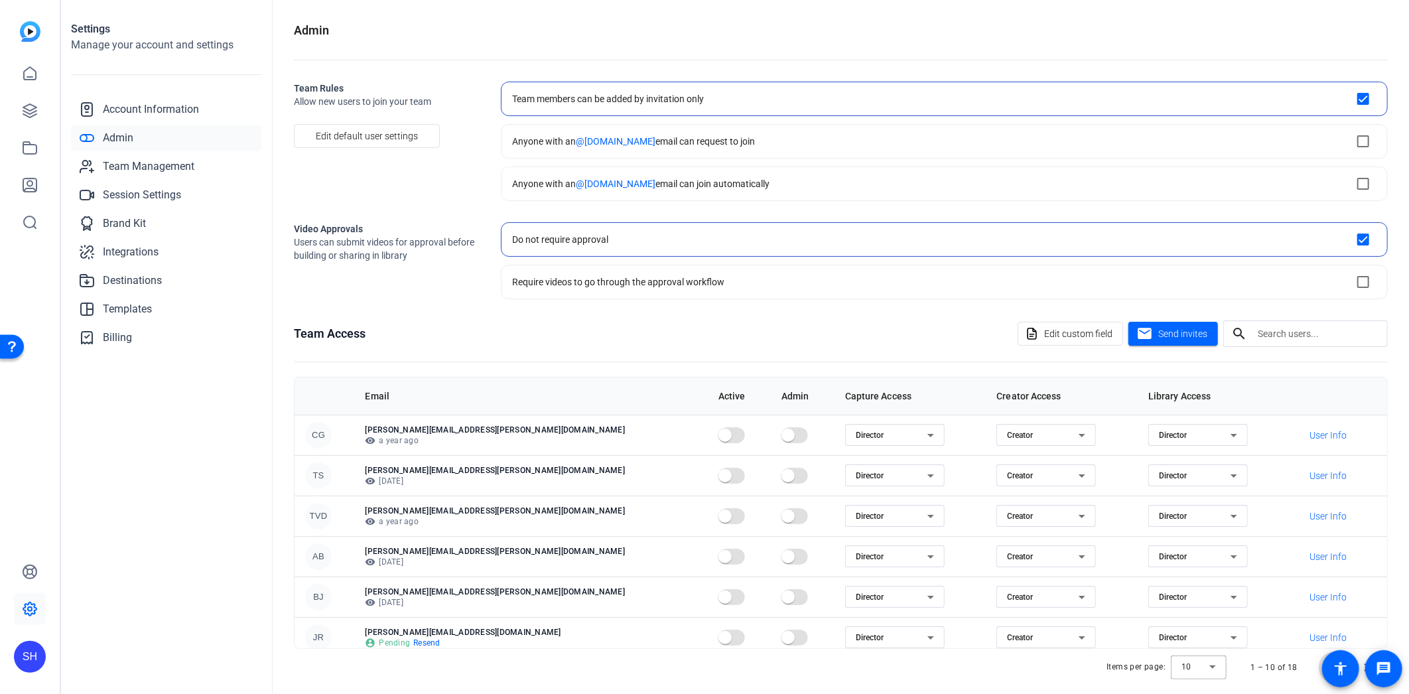
scroll to position [147, 0]
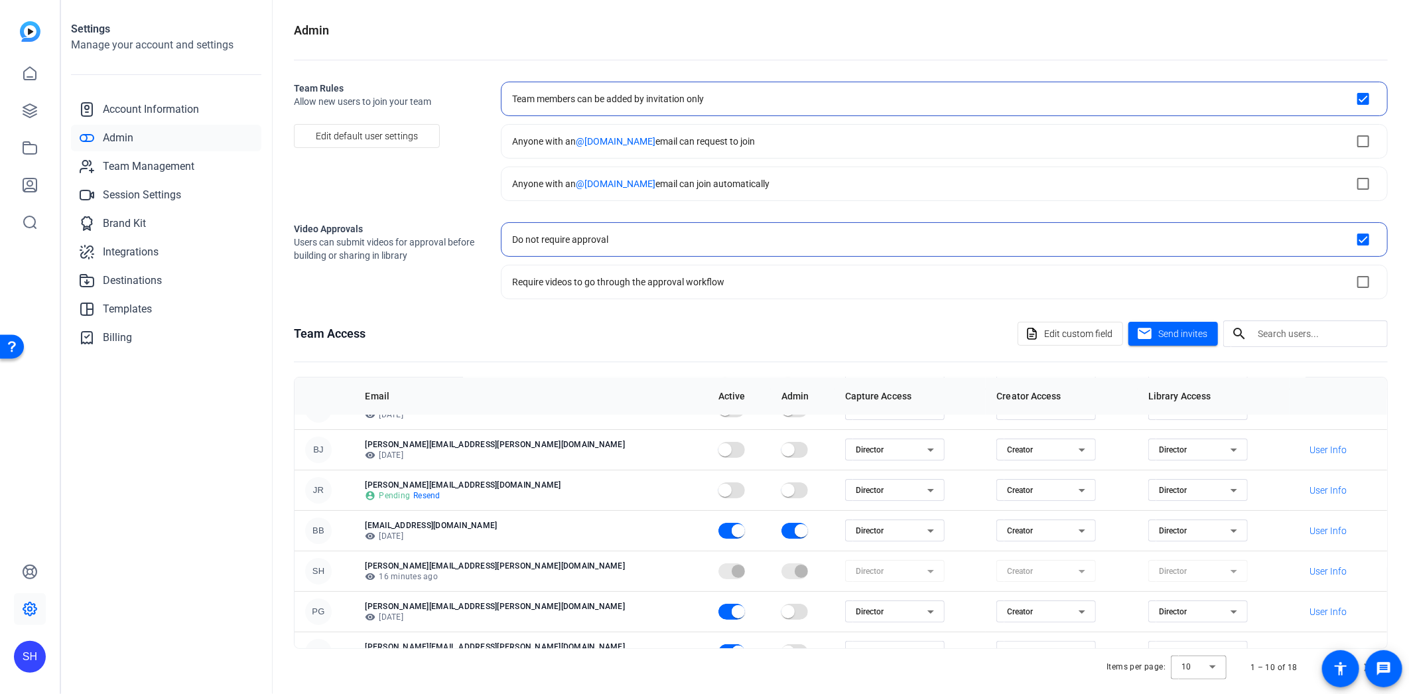
click at [1252, 452] on td "Director" at bounding box center [1214, 449] width 152 height 40
click at [1310, 452] on span "User Info" at bounding box center [1328, 449] width 37 height 13
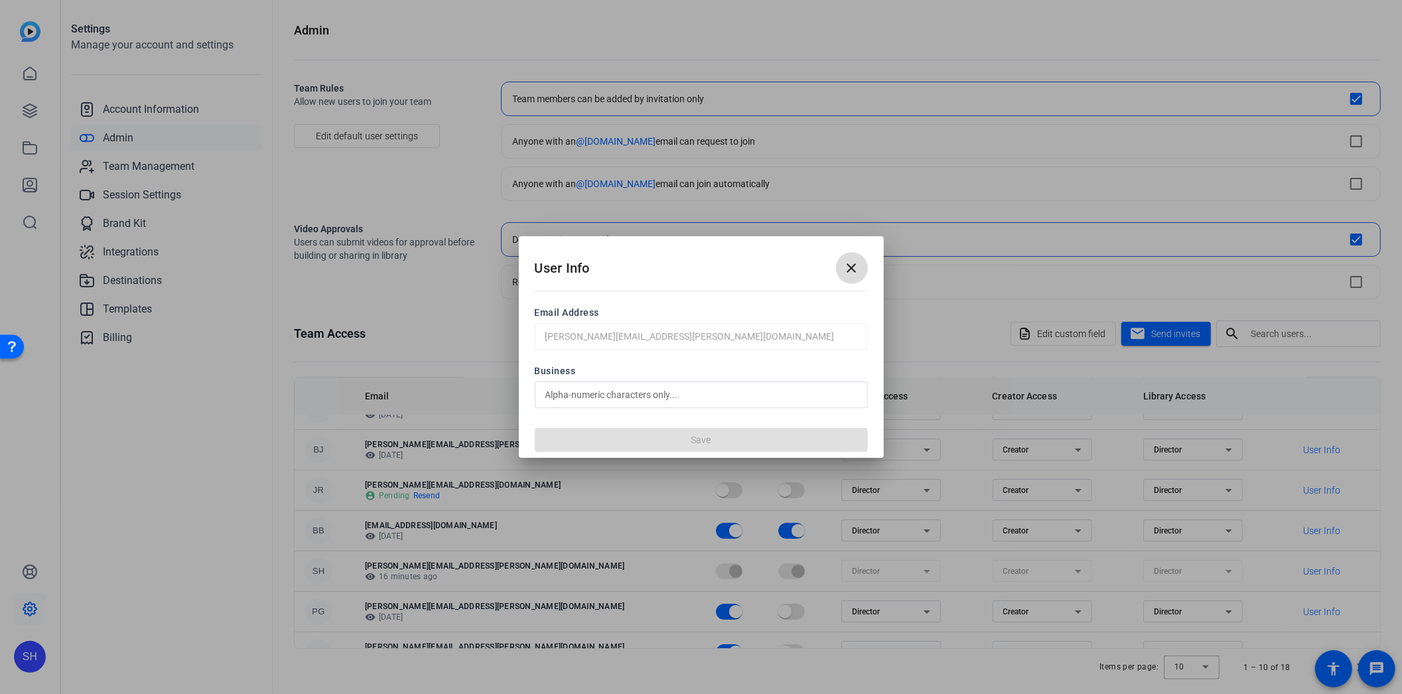
click at [855, 273] on mat-icon "close" at bounding box center [852, 268] width 16 height 16
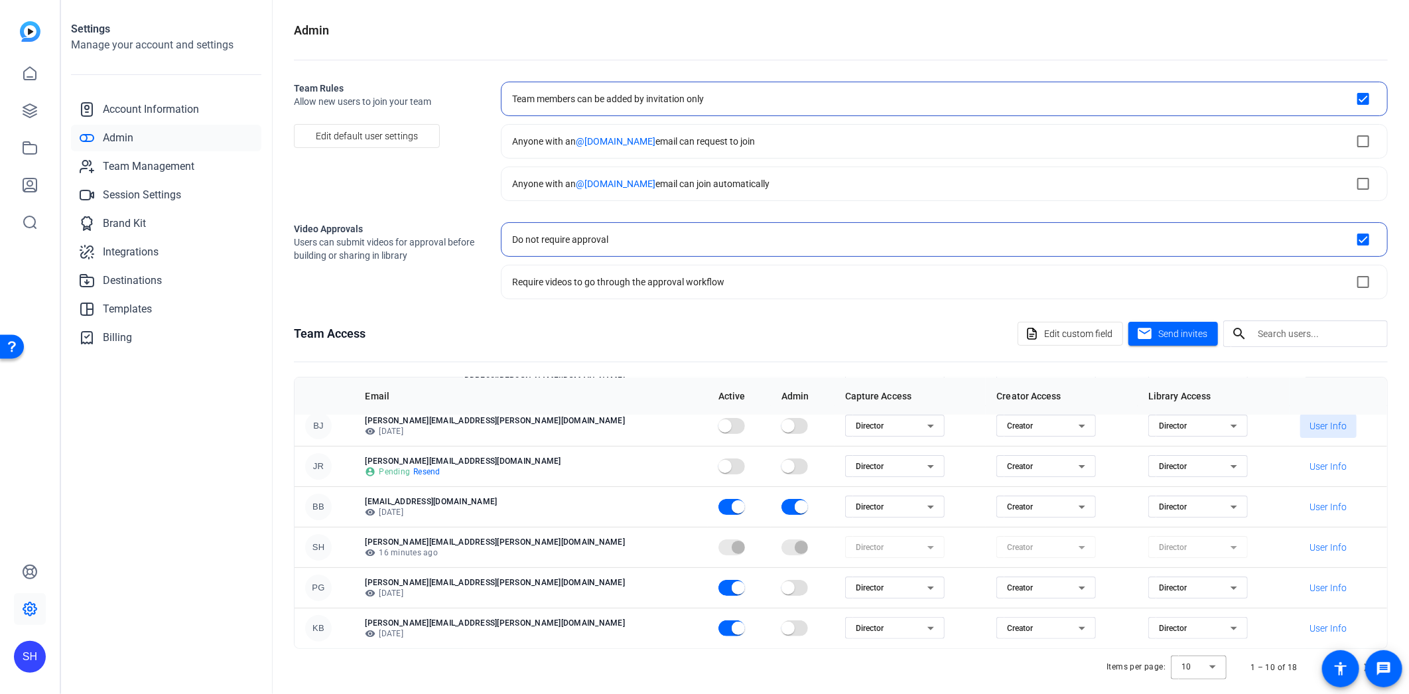
scroll to position [13, 0]
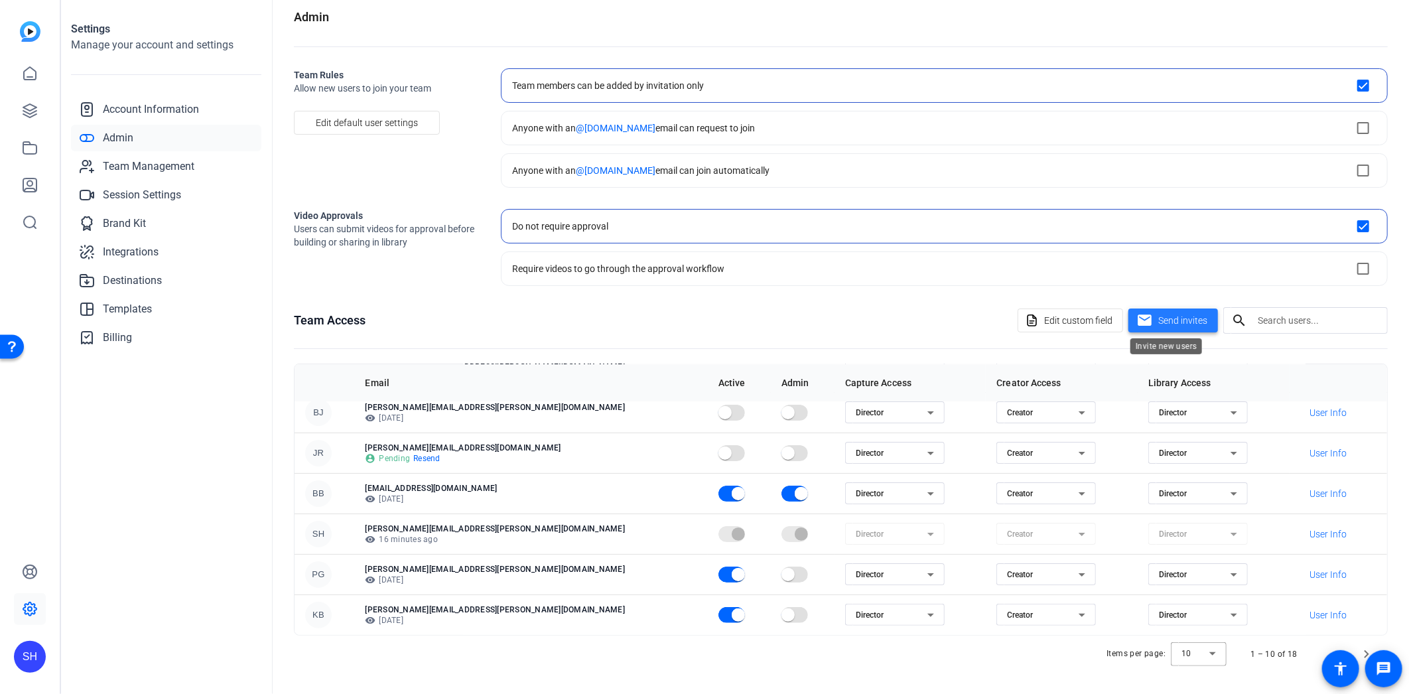
click at [1159, 325] on span "Send invites" at bounding box center [1183, 321] width 49 height 14
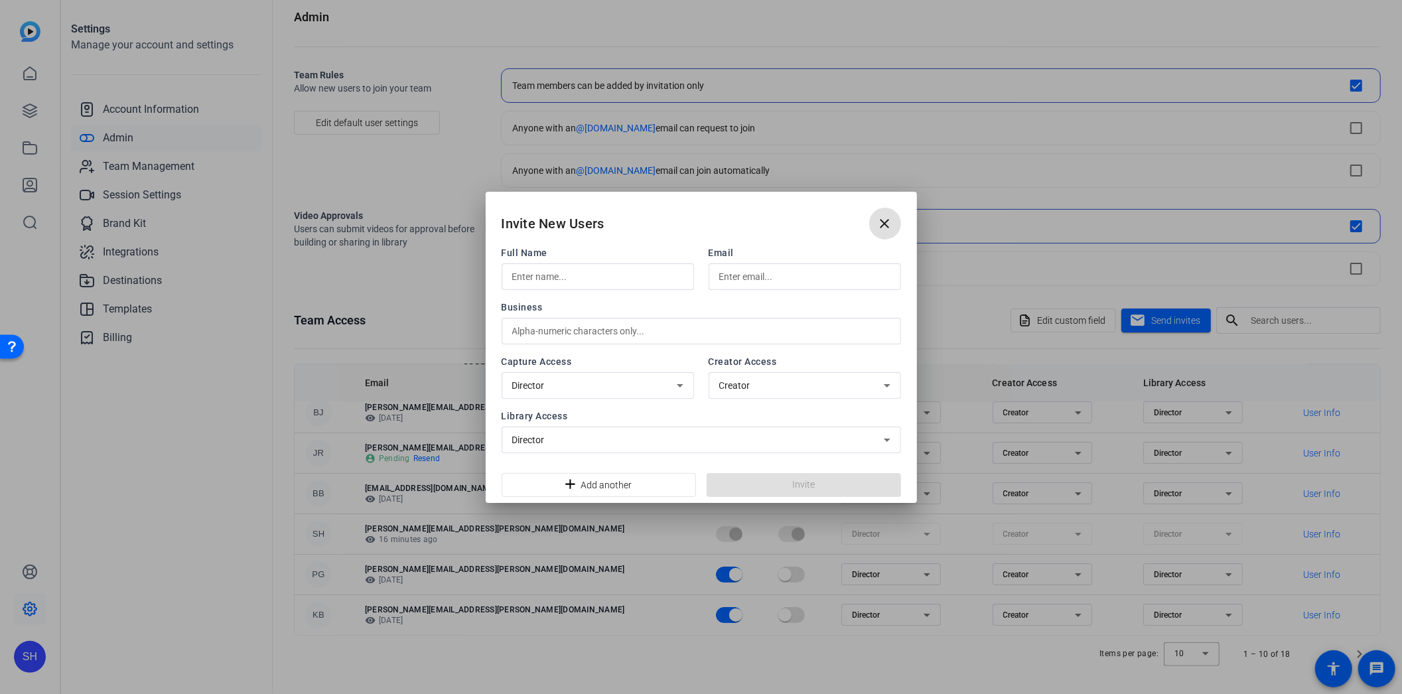
click at [569, 280] on input "text" at bounding box center [597, 277] width 171 height 16
type input "Katie"
type input "Clelland"
click at [718, 433] on div "Director" at bounding box center [701, 440] width 378 height 27
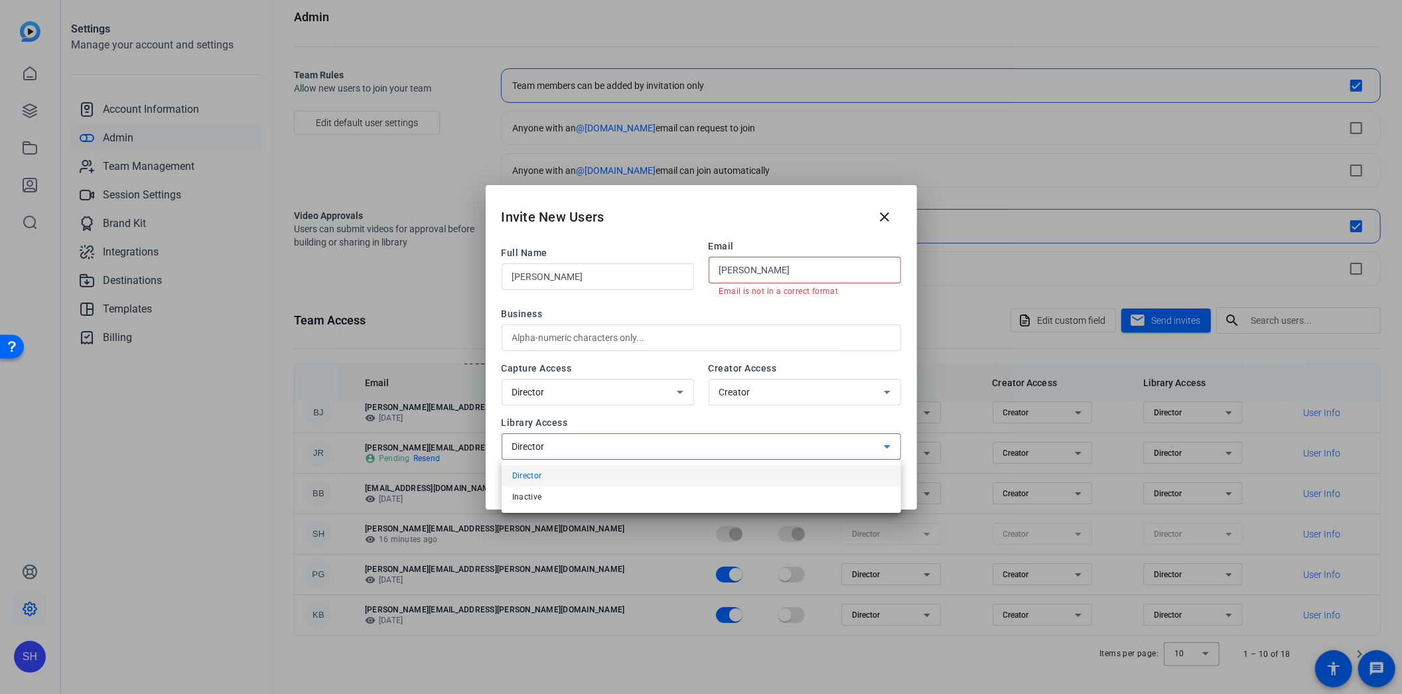
click at [718, 433] on div at bounding box center [701, 347] width 1402 height 694
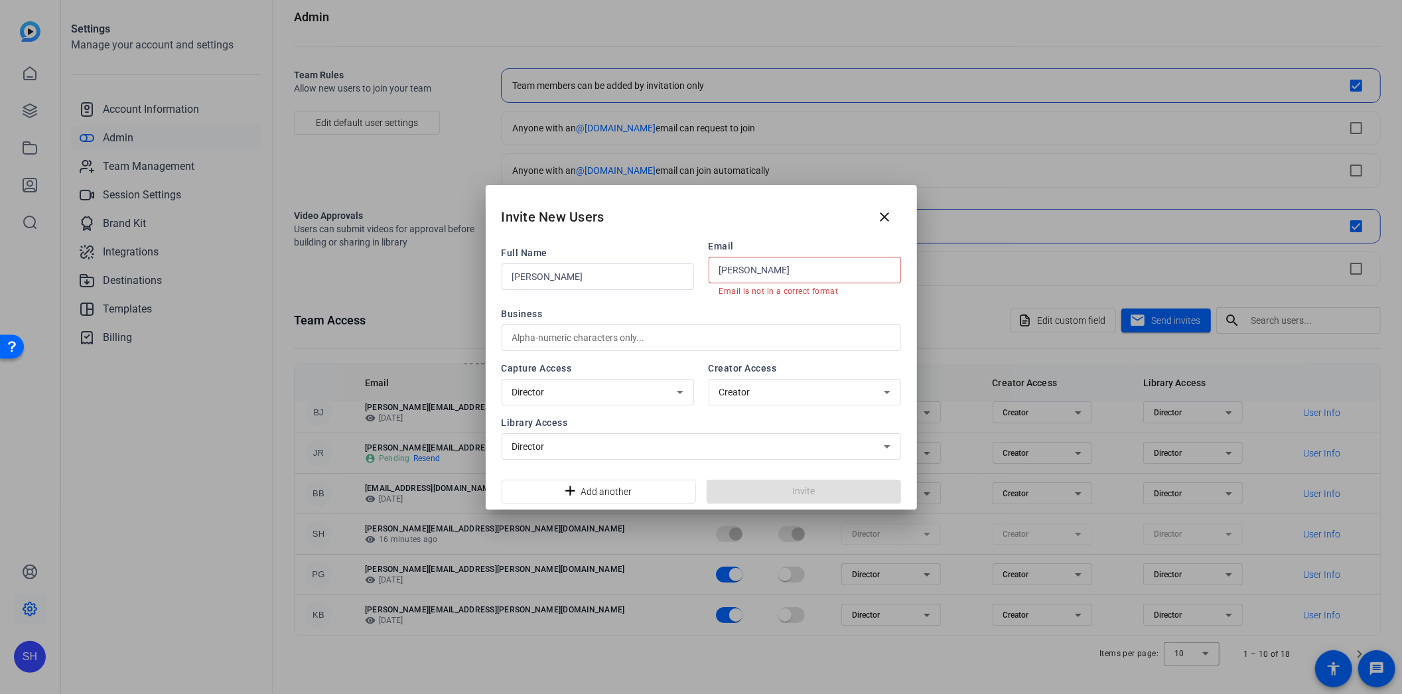
click at [664, 401] on div "Director" at bounding box center [597, 392] width 171 height 27
click at [664, 401] on div at bounding box center [701, 347] width 1402 height 694
click at [765, 260] on div "Clelland" at bounding box center [804, 270] width 171 height 27
drag, startPoint x: 764, startPoint y: 269, endPoint x: 675, endPoint y: 265, distance: 89.0
click at [675, 265] on div "Full Name Katie Email Clelland Email is not in a correct format" at bounding box center [701, 268] width 399 height 57
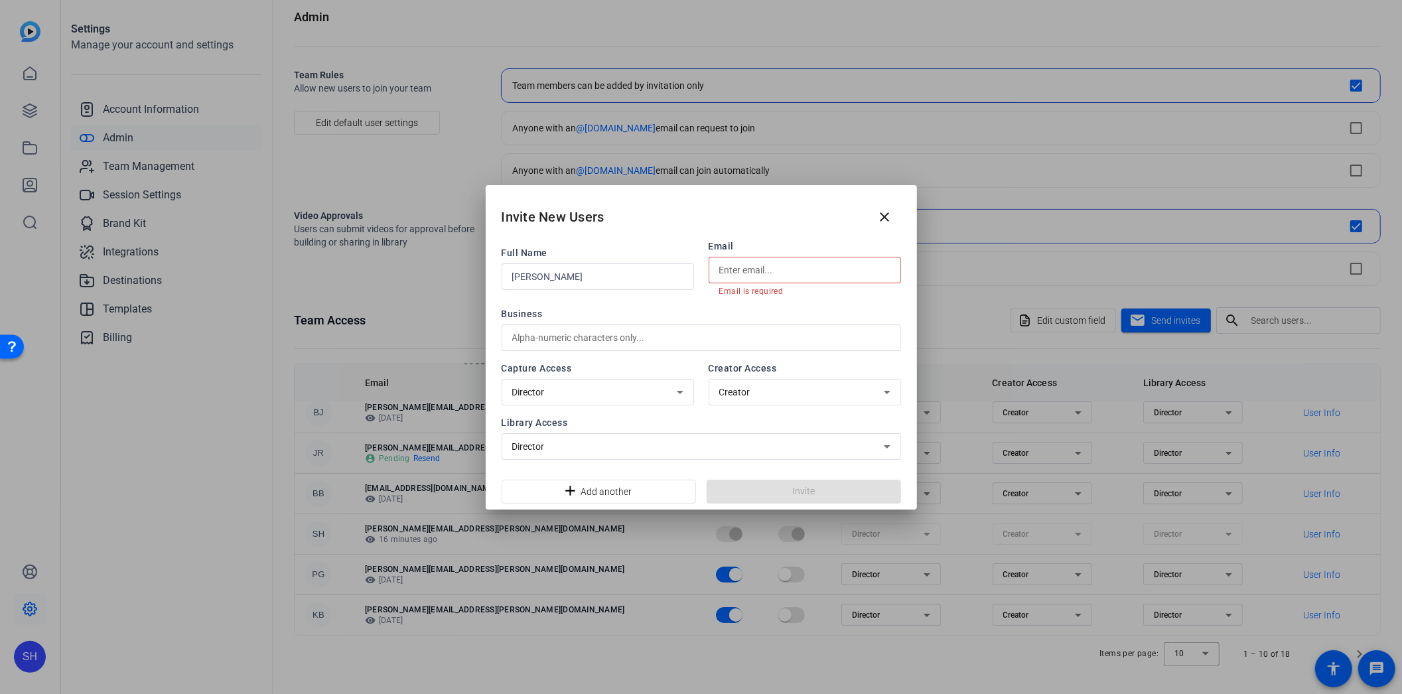
click at [626, 269] on input "Katie" at bounding box center [597, 277] width 171 height 16
paste input "Clelland"
type input "Katie Clelland"
click at [790, 277] on div at bounding box center [804, 270] width 171 height 27
click at [778, 276] on input "text" at bounding box center [804, 270] width 171 height 16
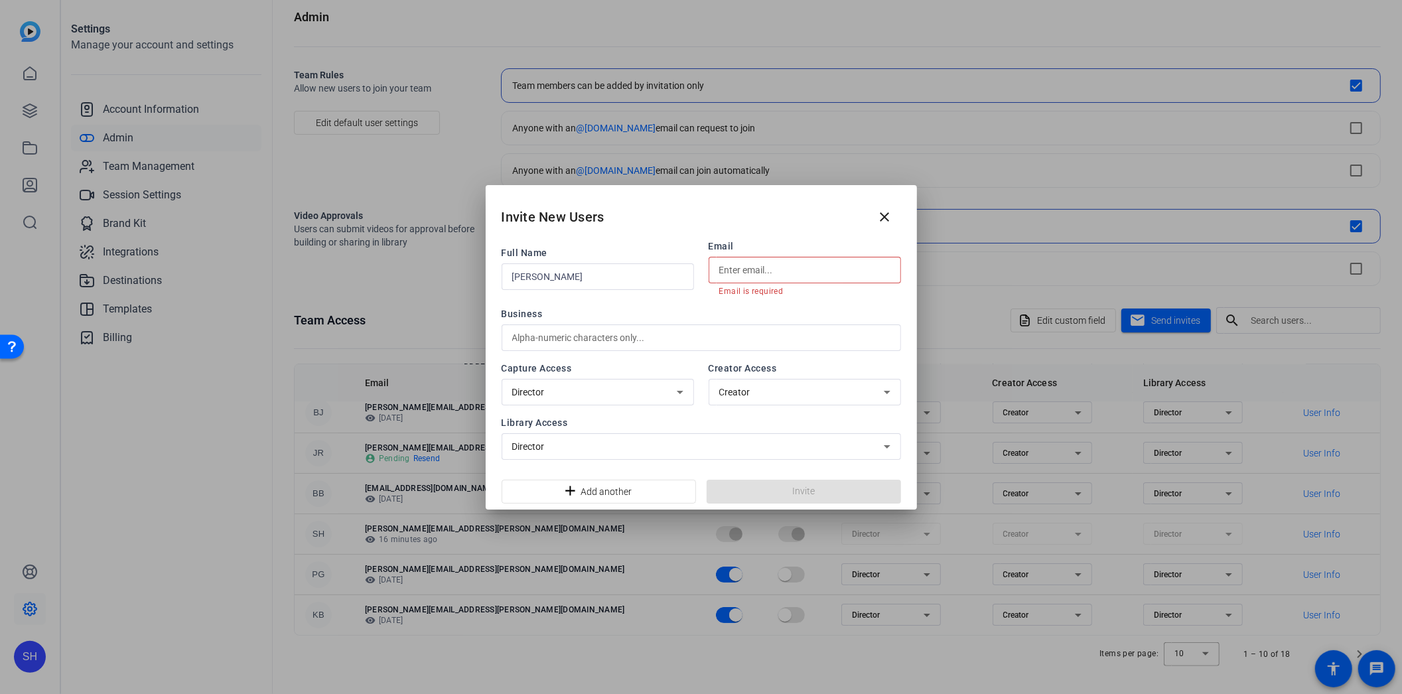
paste input "katie.clelland@ig.ca"
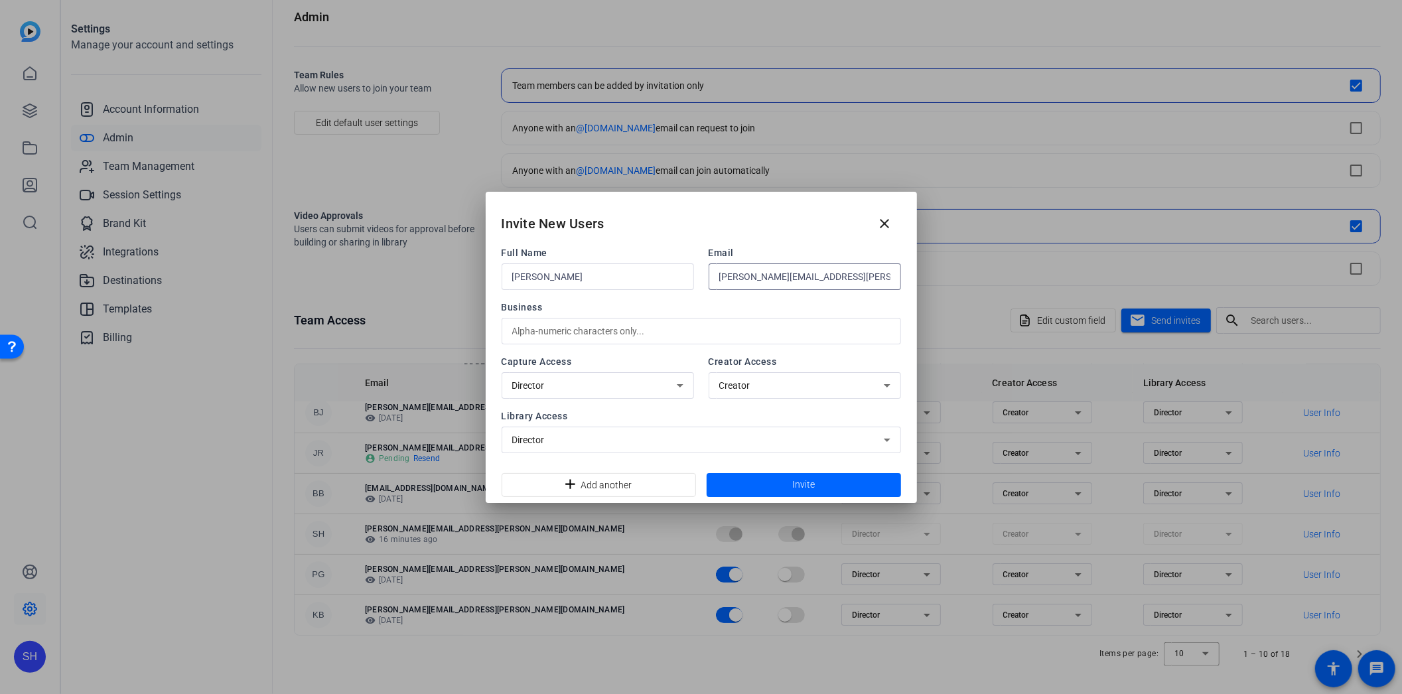
type input "katie.clelland@ig.ca"
click at [618, 338] on input "text" at bounding box center [701, 331] width 378 height 16
type input "Advisor Experience"
click at [827, 490] on span at bounding box center [804, 485] width 194 height 32
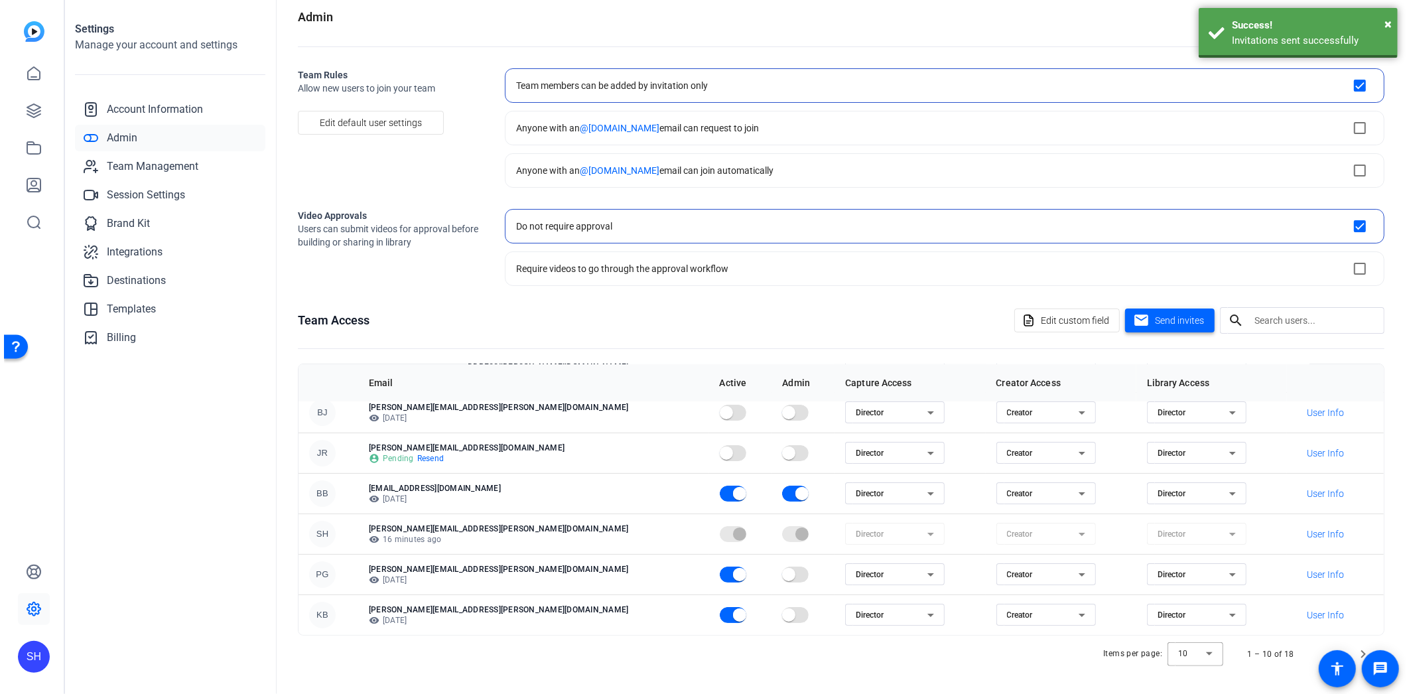
scroll to position [0, 0]
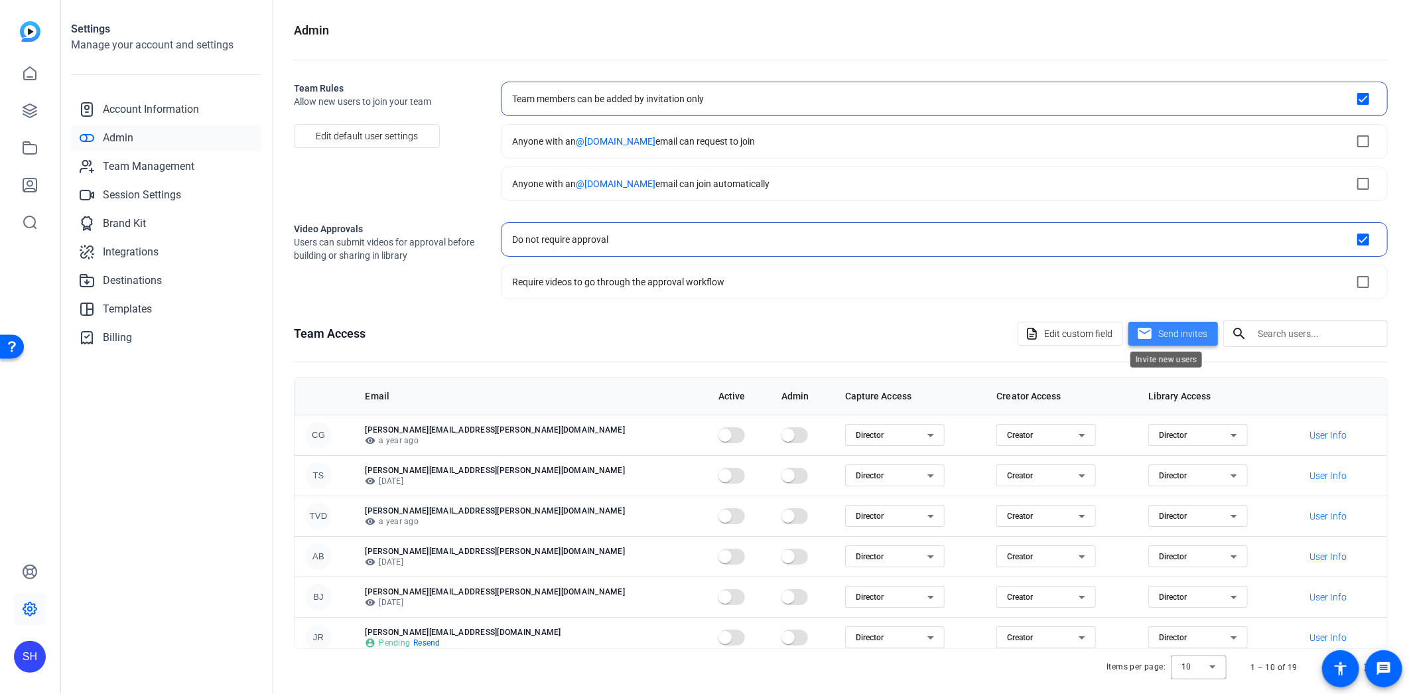
click at [1200, 322] on span at bounding box center [1174, 334] width 90 height 32
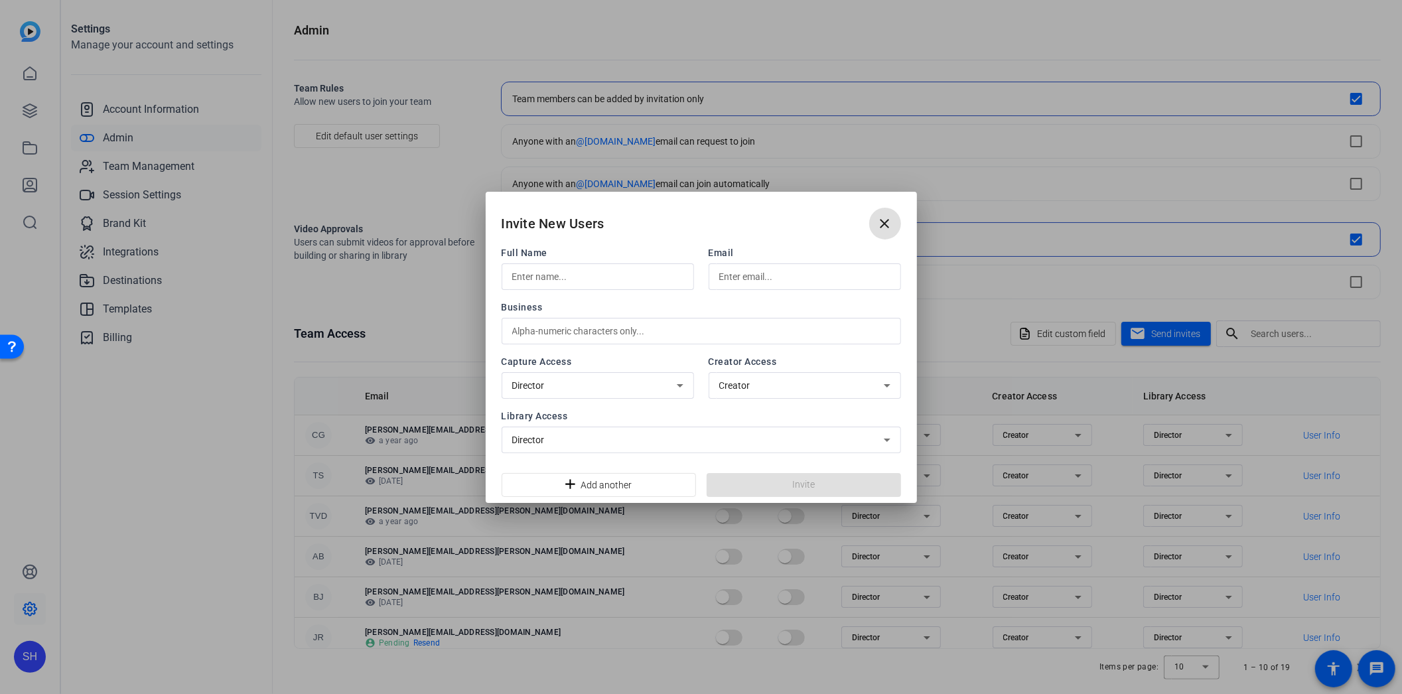
click at [628, 274] on input "text" at bounding box center [597, 277] width 171 height 16
type input "Sara"
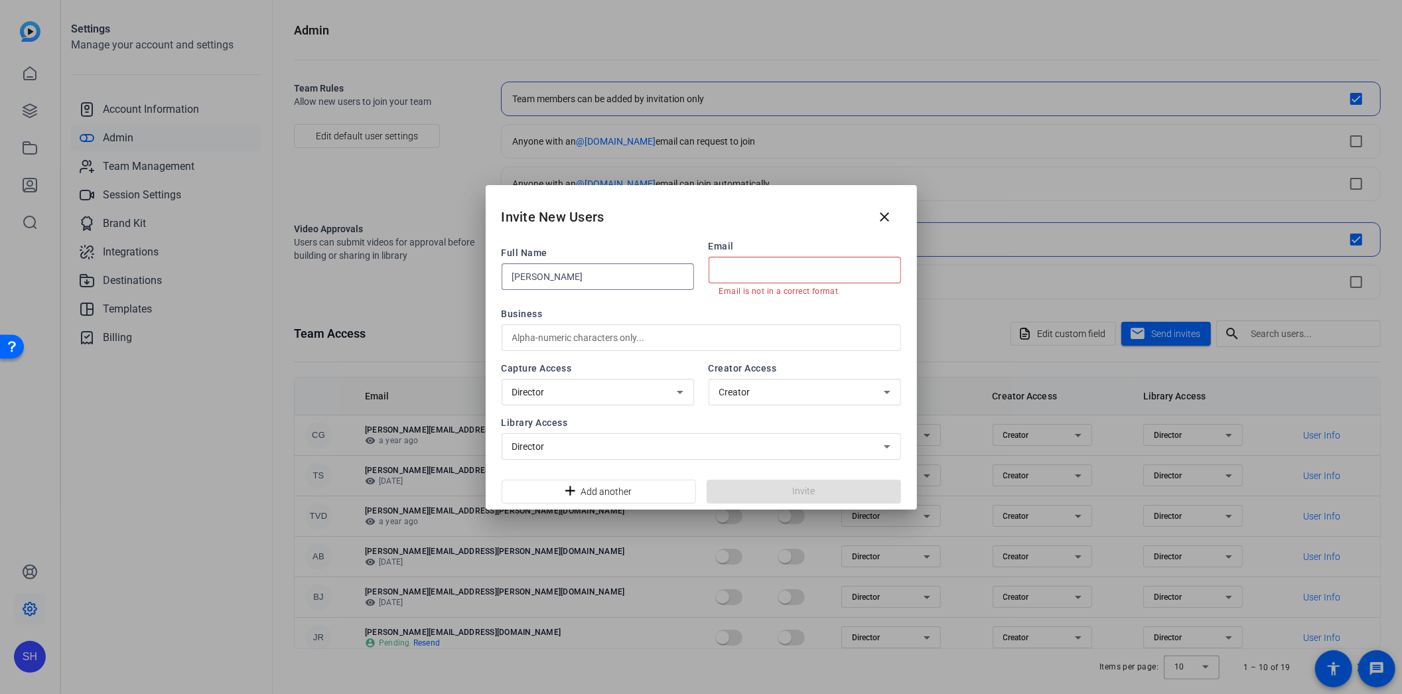
click at [628, 274] on input "Sara" at bounding box center [597, 277] width 171 height 16
type input "Sara McFee"
click at [754, 264] on input "text" at bounding box center [804, 270] width 171 height 16
paste input "sara.mcfee@ig.ca"
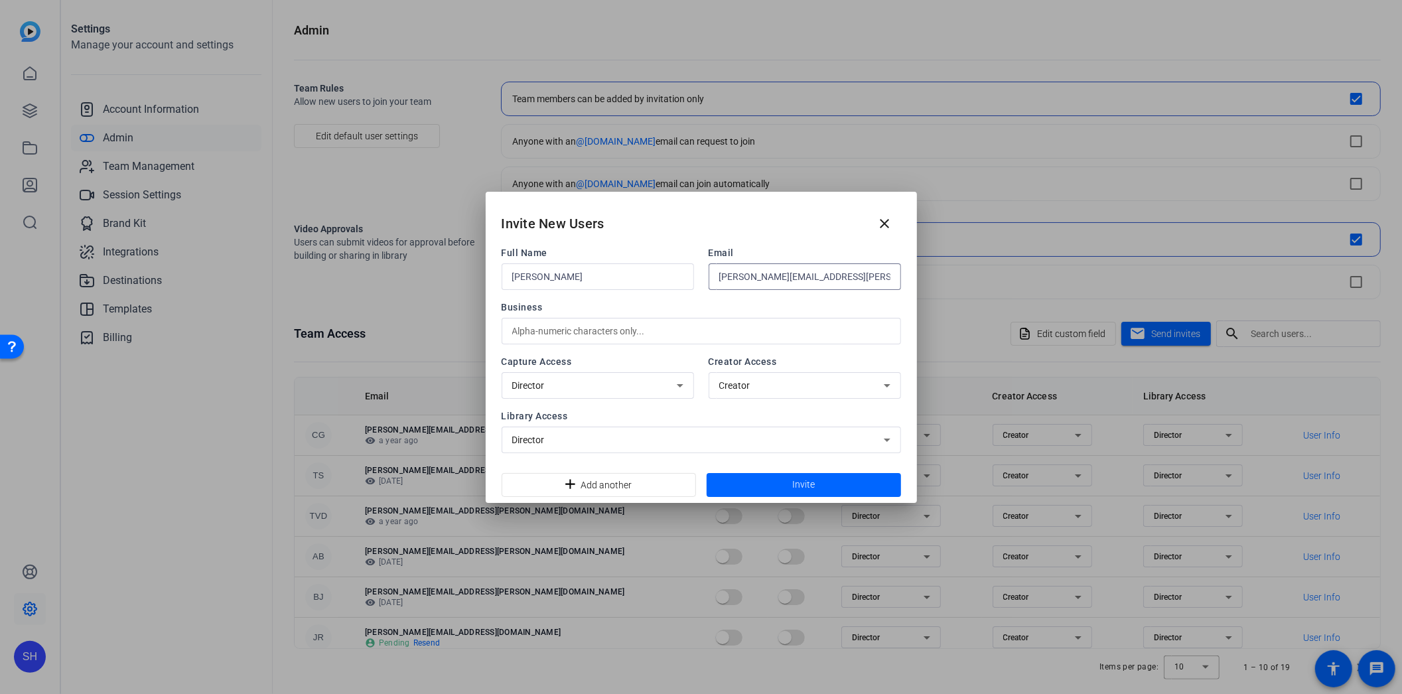
type input "sara.mcfee@ig.ca"
click at [667, 384] on div "Director" at bounding box center [594, 386] width 165 height 16
click at [667, 384] on div at bounding box center [701, 347] width 1402 height 694
click at [606, 329] on input "text" at bounding box center [701, 331] width 378 height 16
type input "Advisor Experience"
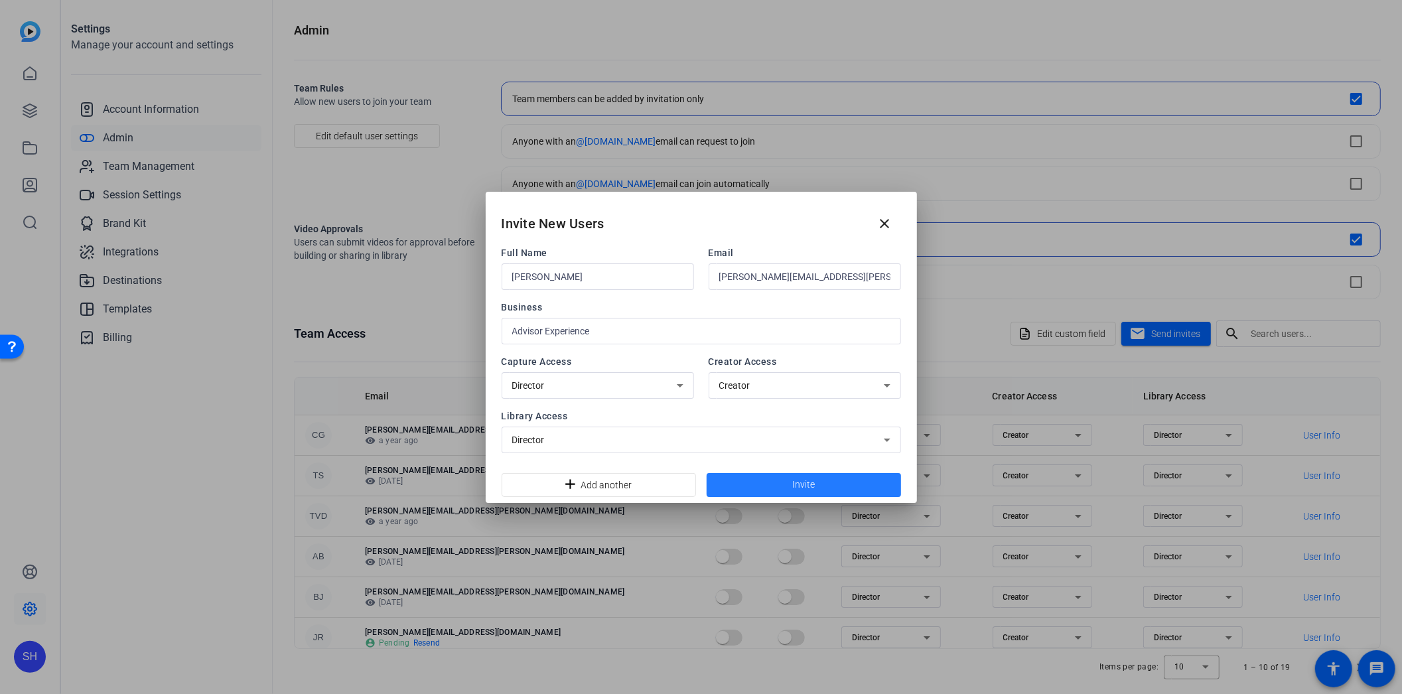
click at [768, 492] on span at bounding box center [804, 485] width 194 height 32
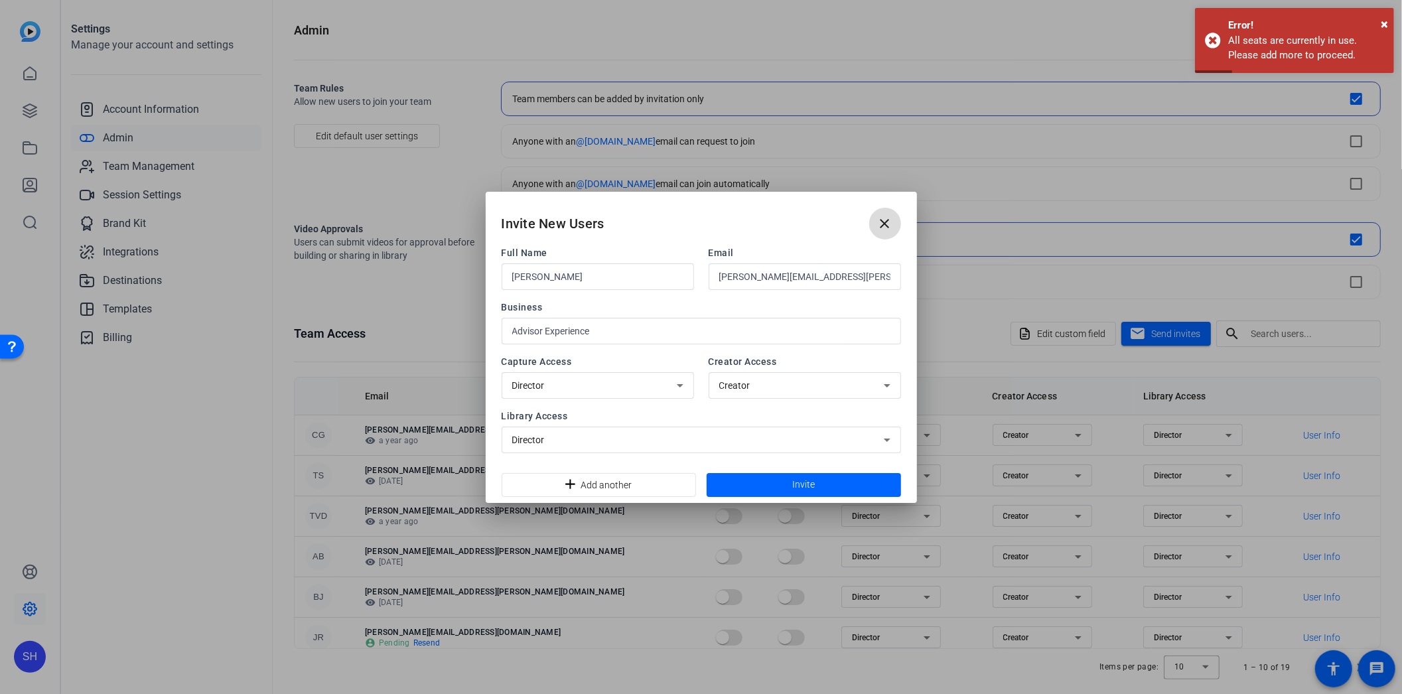
click at [887, 226] on mat-icon "close" at bounding box center [885, 224] width 16 height 16
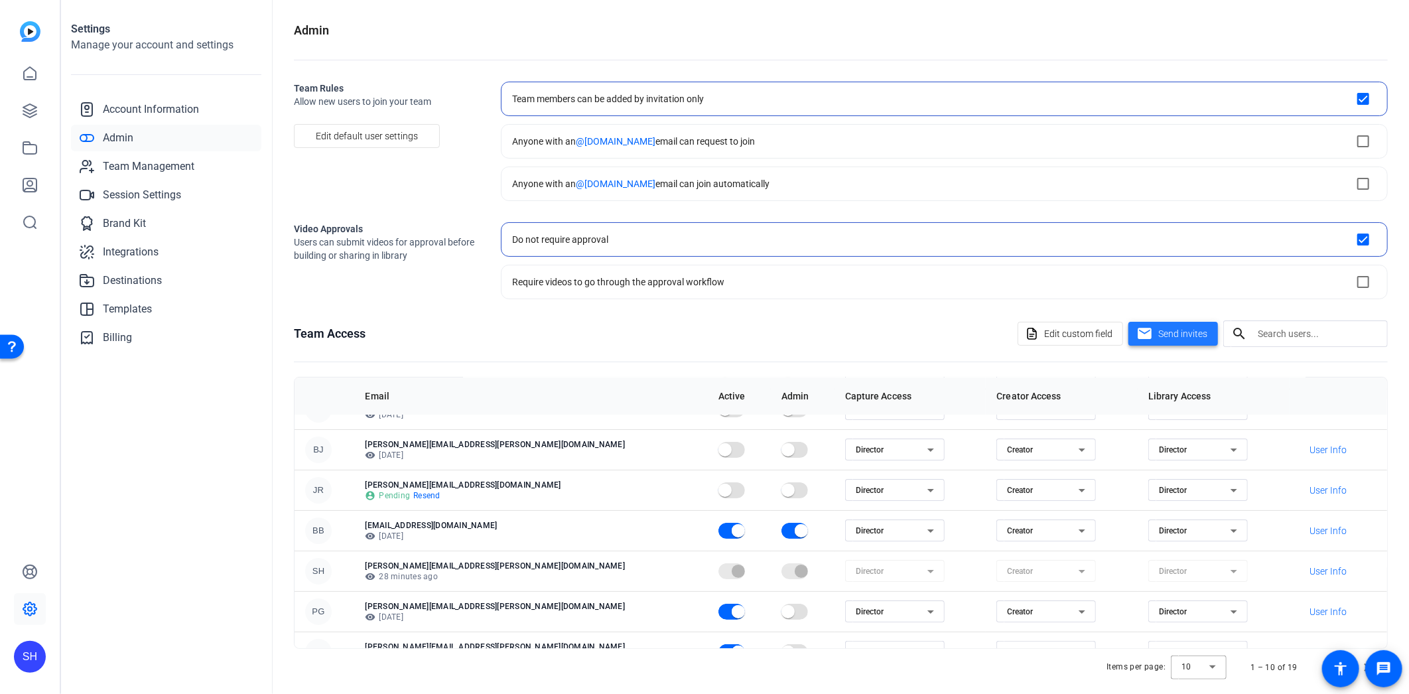
scroll to position [171, 0]
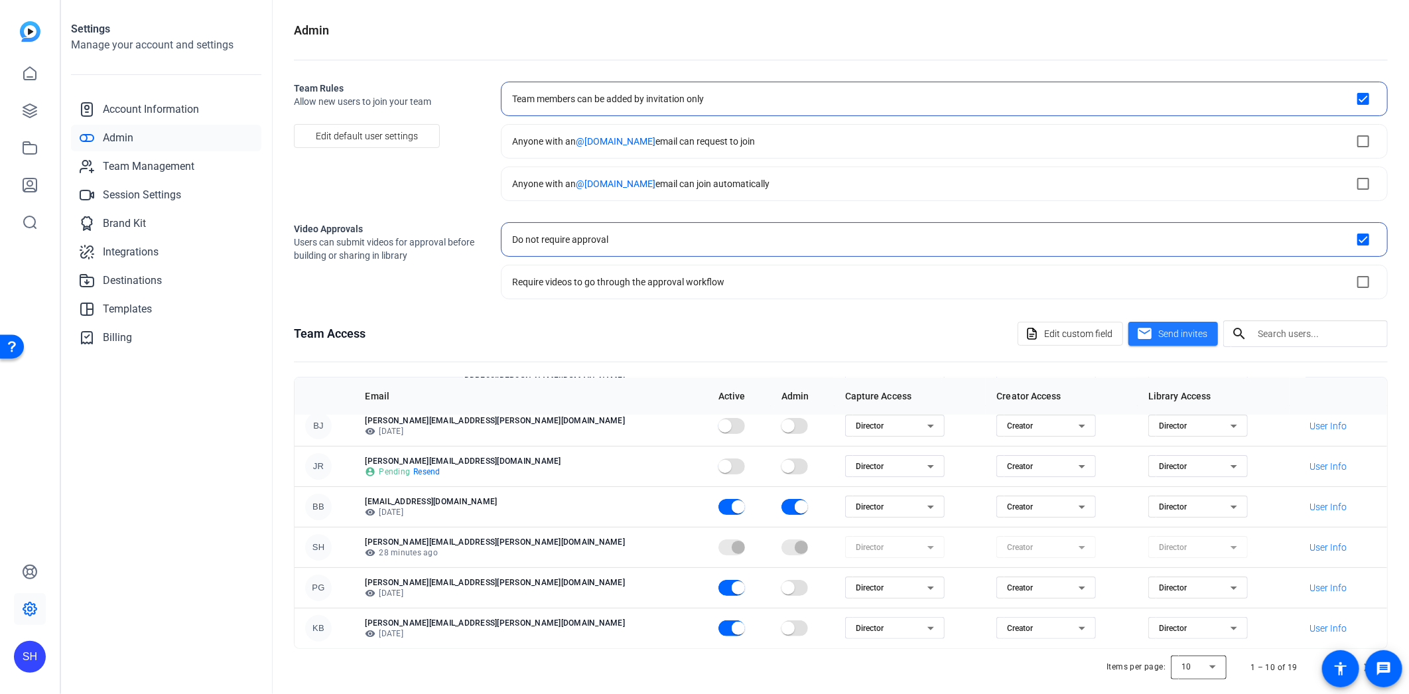
click at [1212, 669] on div at bounding box center [1199, 668] width 56 height 32
drag, startPoint x: 1196, startPoint y: 601, endPoint x: 1192, endPoint y: 618, distance: 17.7
click at [1192, 618] on div "10 20 50 100" at bounding box center [1193, 609] width 56 height 96
click at [1192, 618] on mat-option "50" at bounding box center [1193, 618] width 56 height 21
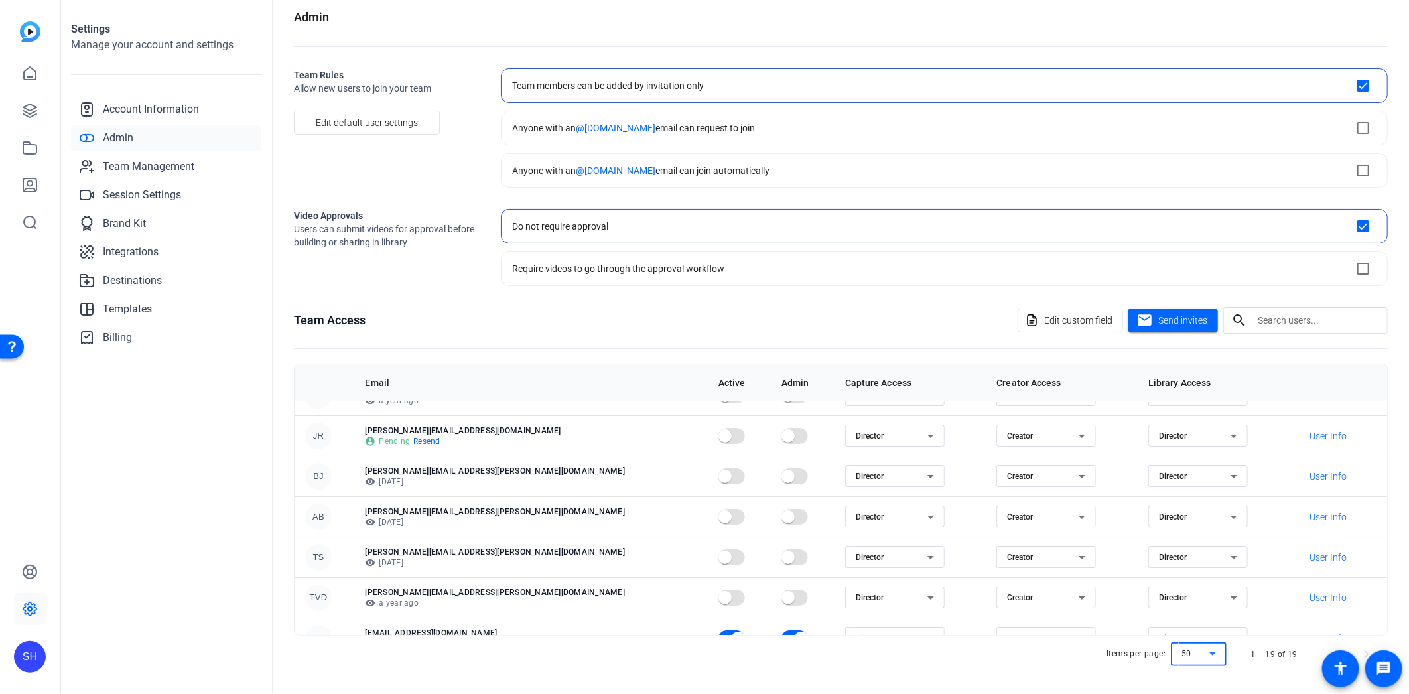
scroll to position [0, 0]
